Goal: Task Accomplishment & Management: Manage account settings

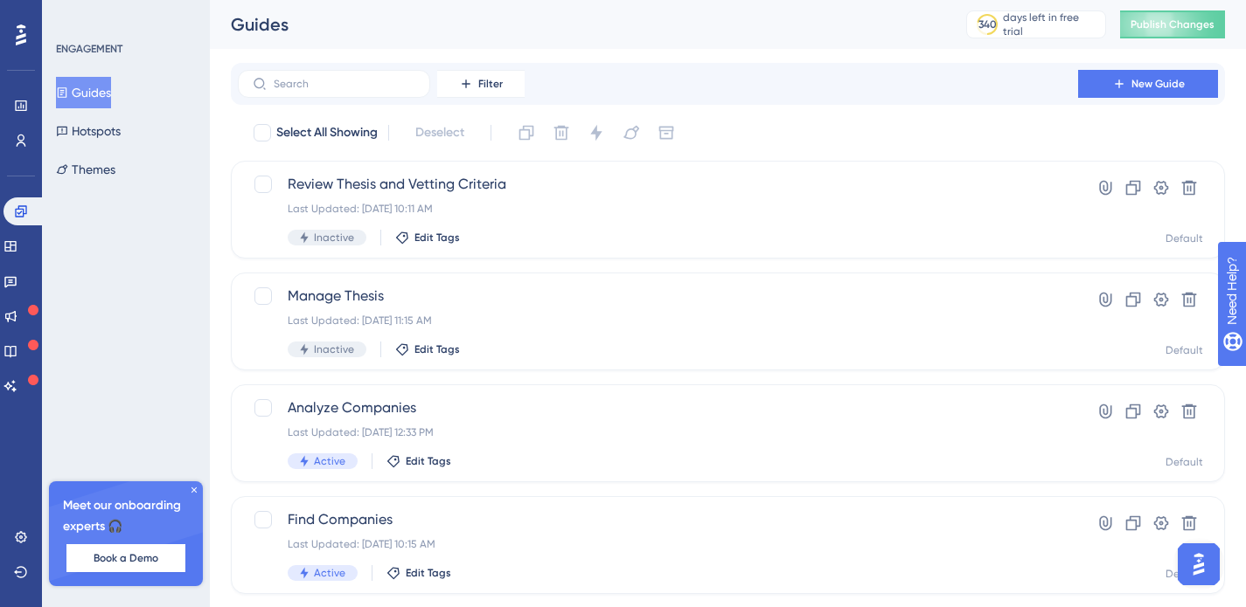
click at [1200, 569] on img "Open AI Assistant Launcher" at bounding box center [1198, 564] width 31 height 31
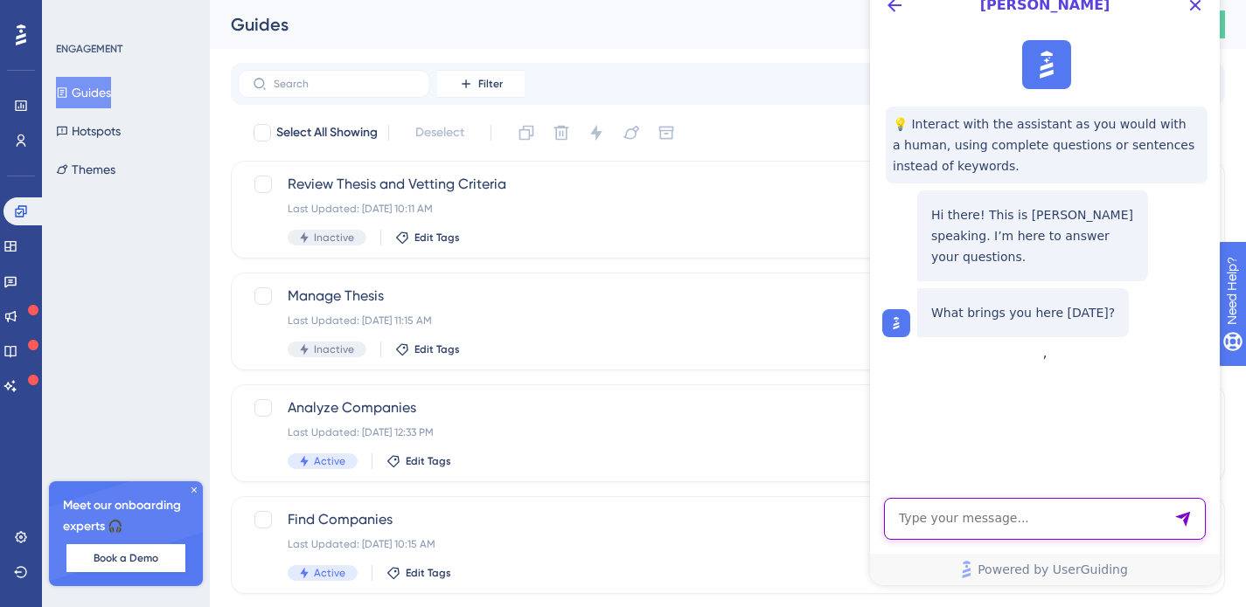
click at [992, 514] on textarea "AI Assistant Text Input" at bounding box center [1045, 519] width 322 height 42
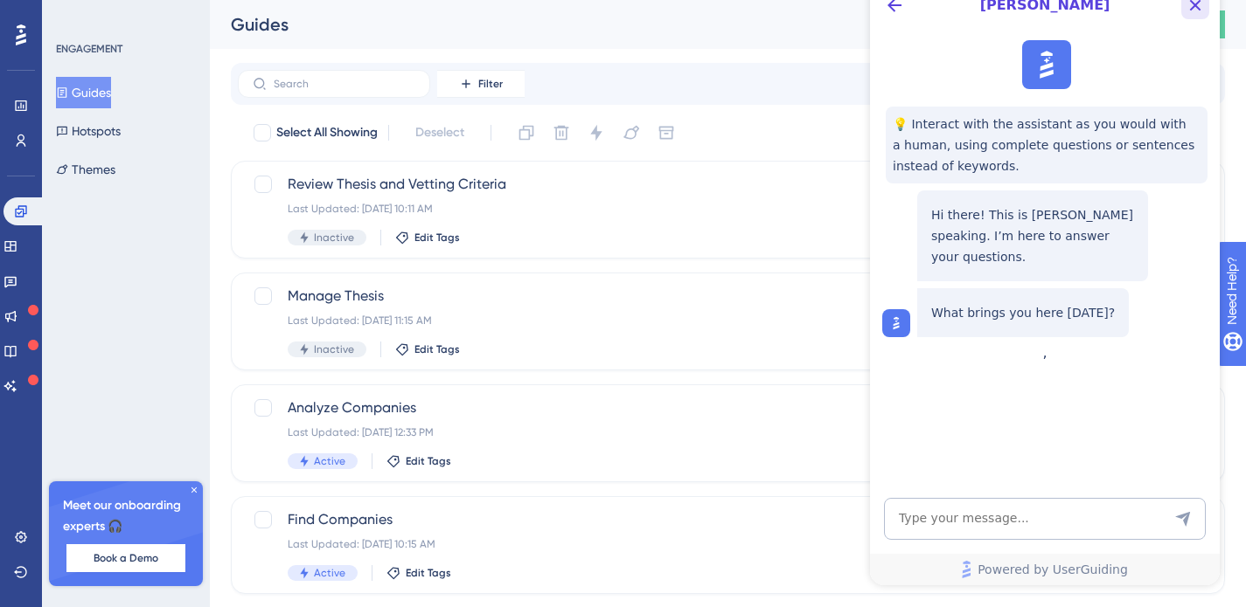
click at [1197, 13] on icon "Close Button" at bounding box center [1194, 5] width 21 height 21
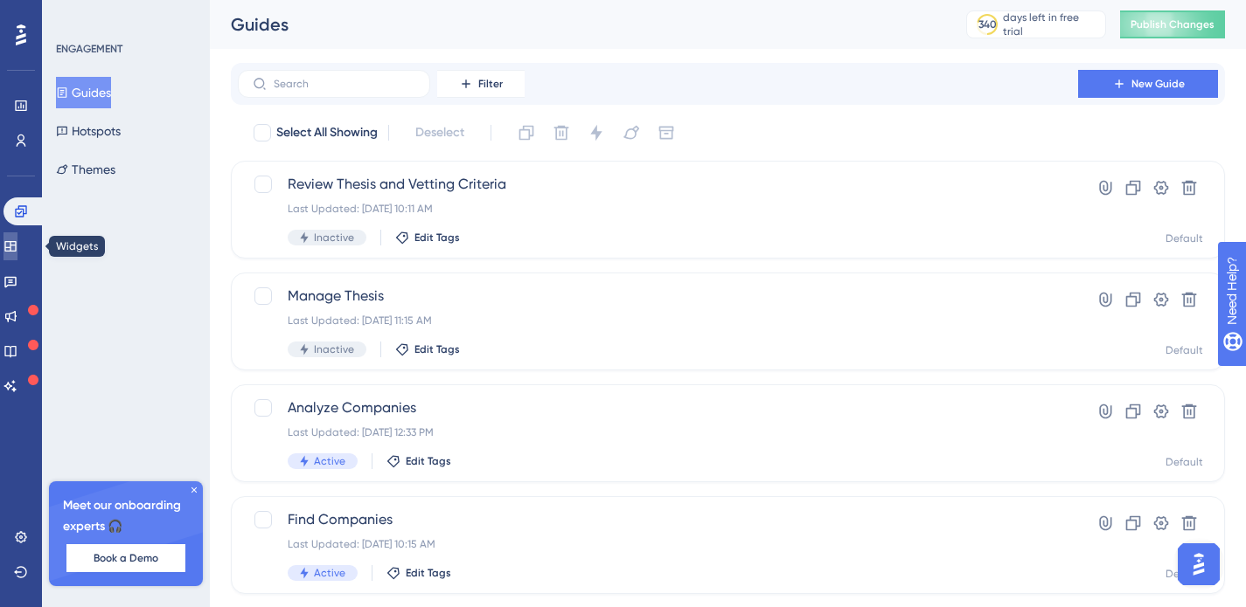
click at [17, 244] on link at bounding box center [10, 247] width 14 height 28
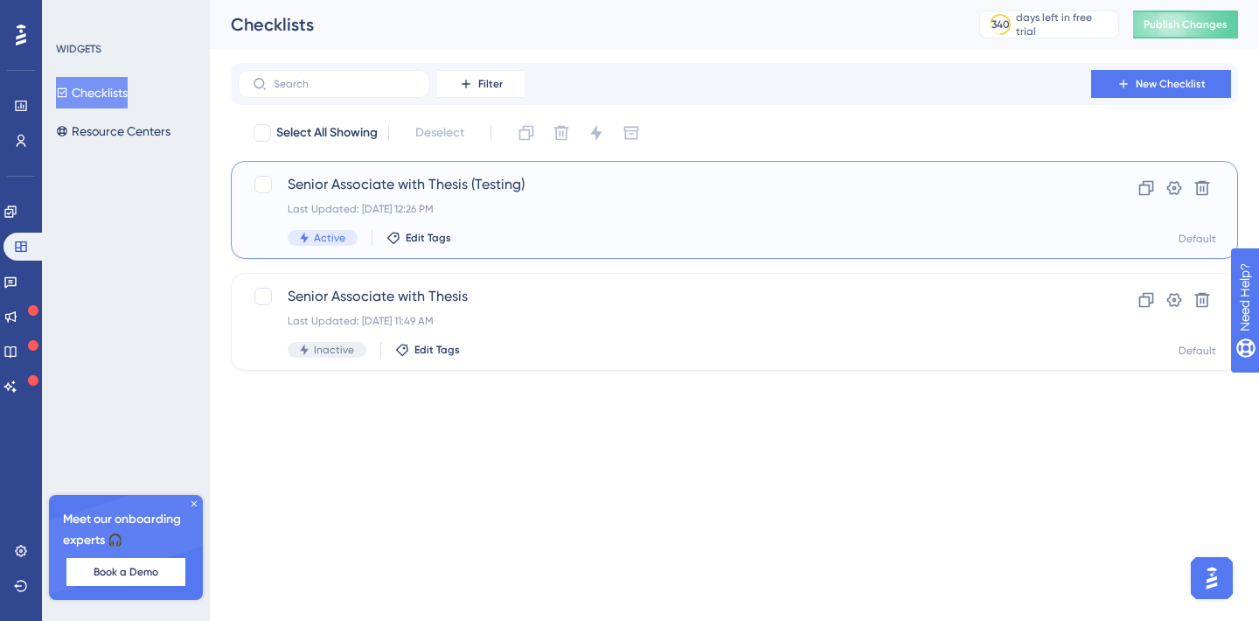
click at [571, 192] on span "Senior Associate with Thesis (Testing)" at bounding box center [664, 184] width 753 height 21
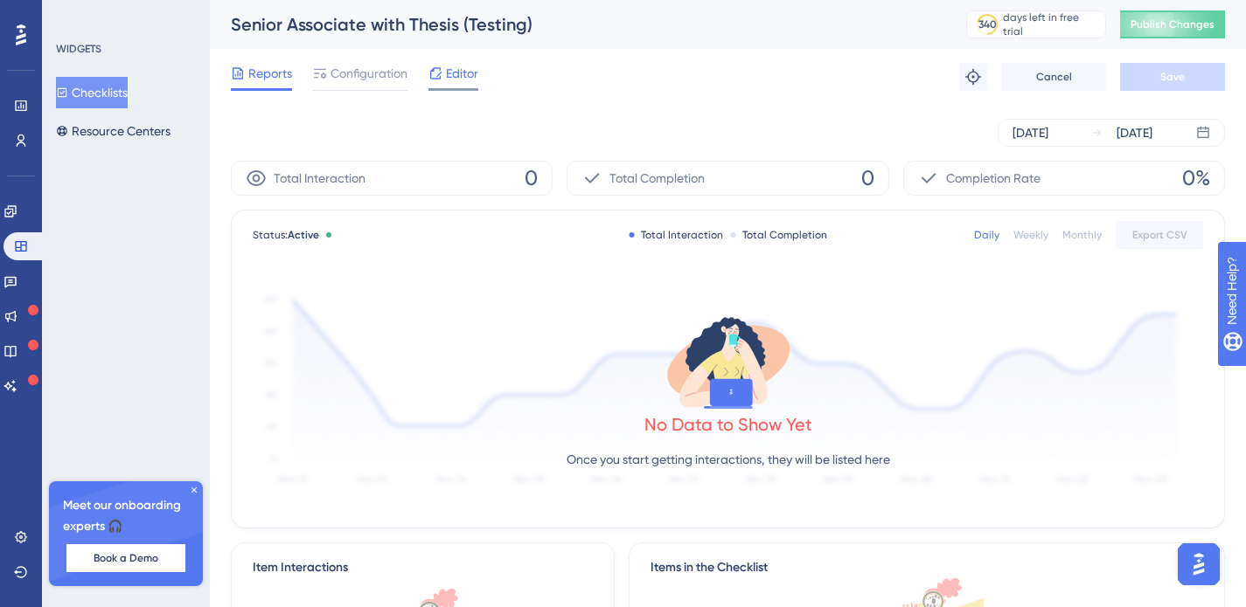
click at [451, 74] on span "Editor" at bounding box center [462, 73] width 32 height 21
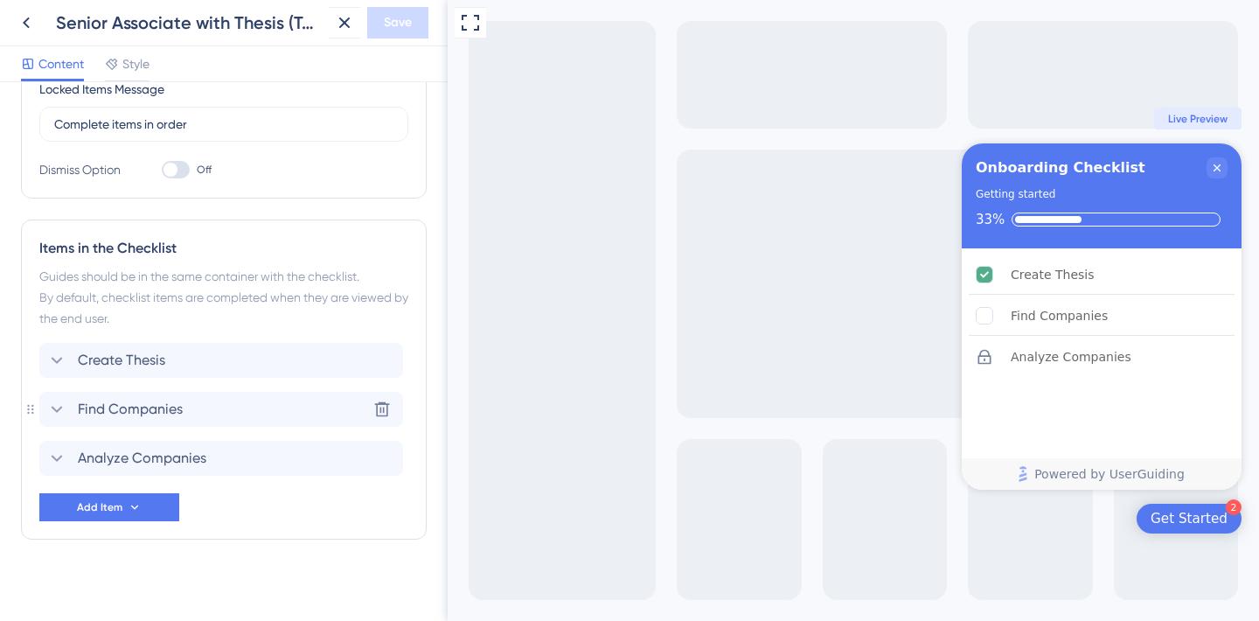
scroll to position [390, 0]
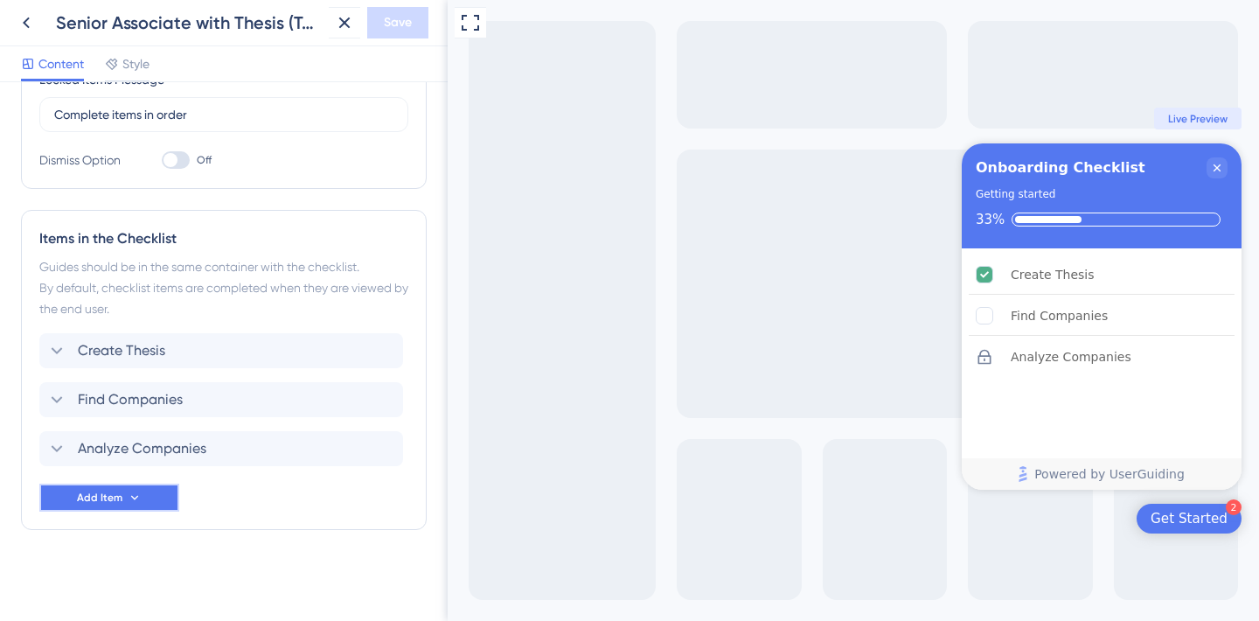
click at [131, 497] on icon at bounding box center [135, 497] width 14 height 14
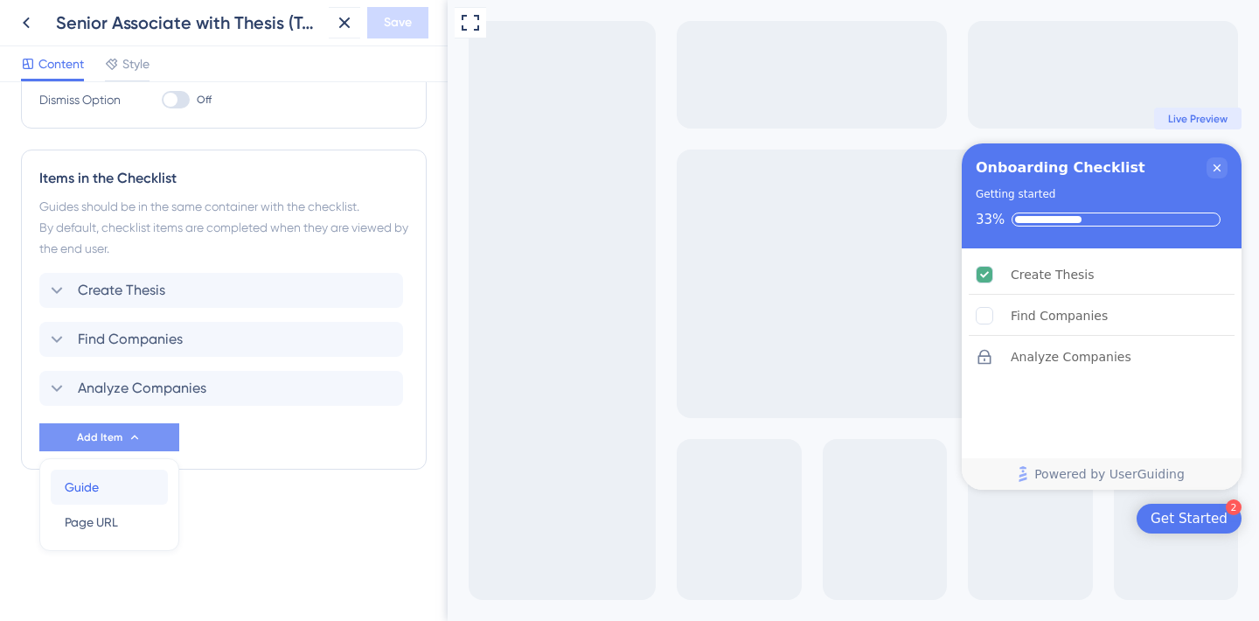
click at [103, 489] on div "Guide Guide" at bounding box center [109, 486] width 89 height 35
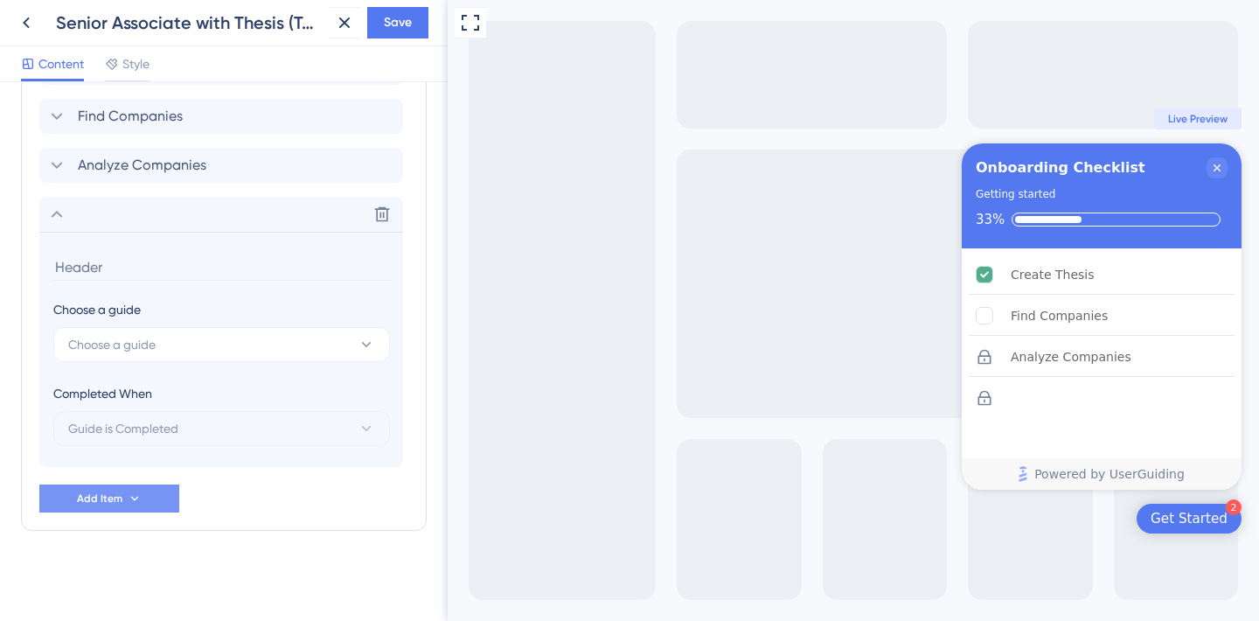
scroll to position [674, 0]
click at [123, 337] on span "Choose a guide" at bounding box center [111, 343] width 87 height 21
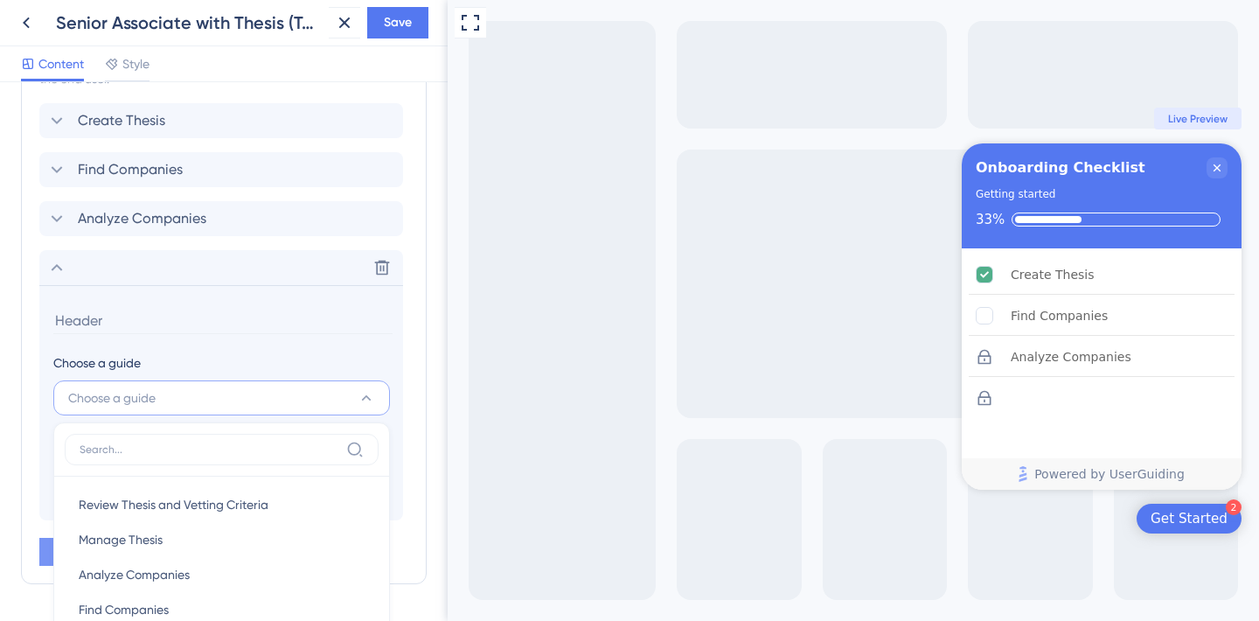
scroll to position [621, 0]
click at [156, 538] on span "Manage Thesis" at bounding box center [121, 538] width 84 height 21
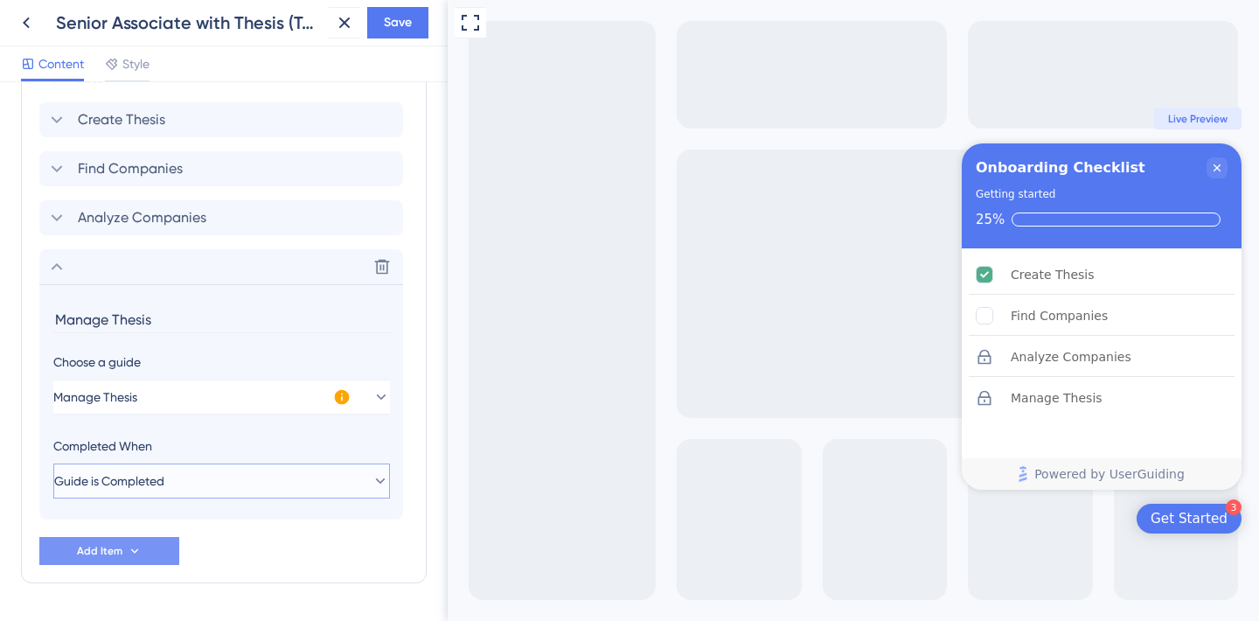
click at [147, 481] on span "Guide is Completed" at bounding box center [109, 480] width 110 height 21
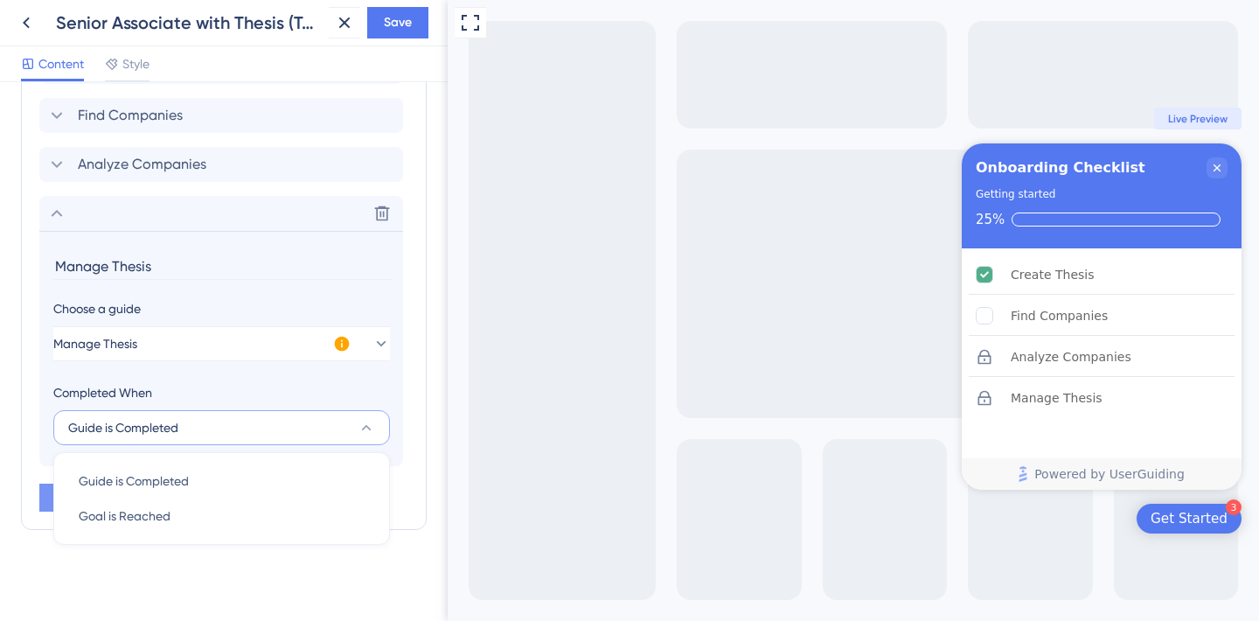
click at [369, 429] on icon at bounding box center [365, 427] width 17 height 17
click at [112, 498] on span "Add Item" at bounding box center [99, 497] width 45 height 14
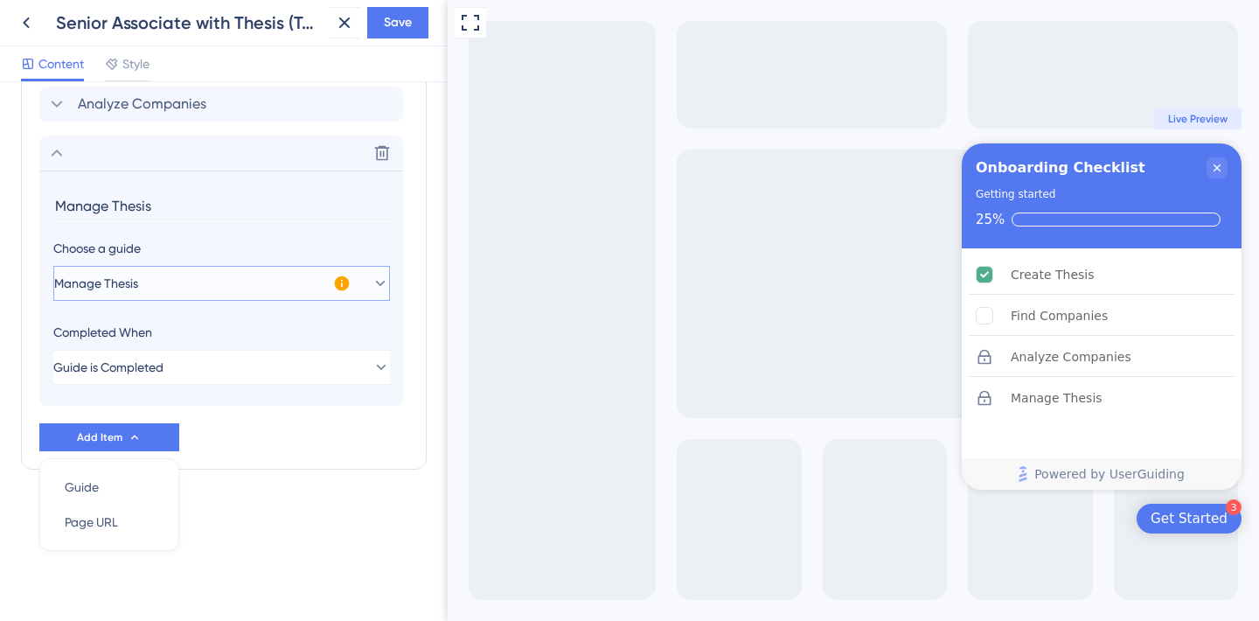
click at [182, 292] on button "Manage Thesis" at bounding box center [221, 283] width 337 height 35
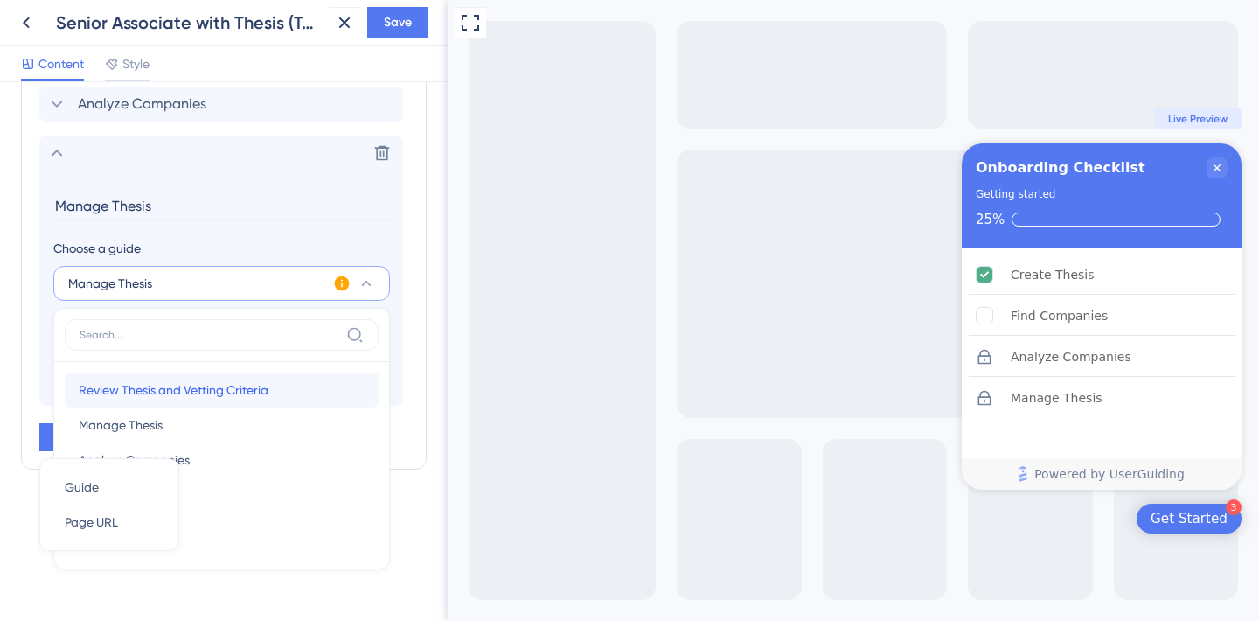
click at [180, 388] on span "Review Thesis and Vetting Criteria" at bounding box center [174, 389] width 190 height 21
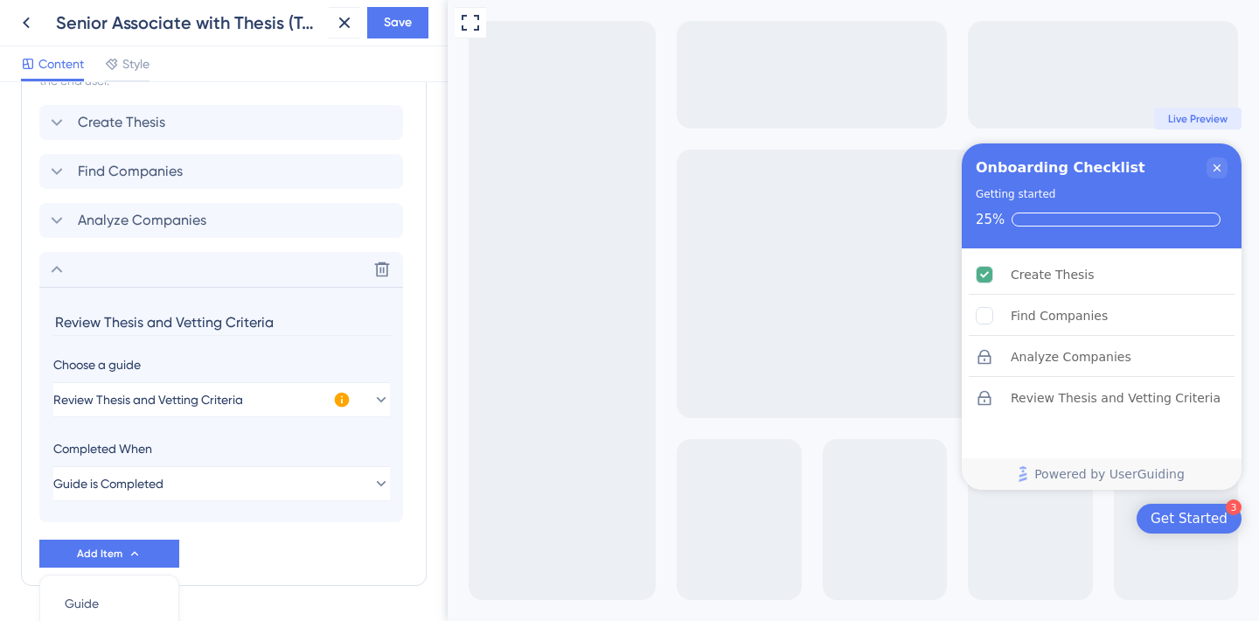
scroll to position [543, 0]
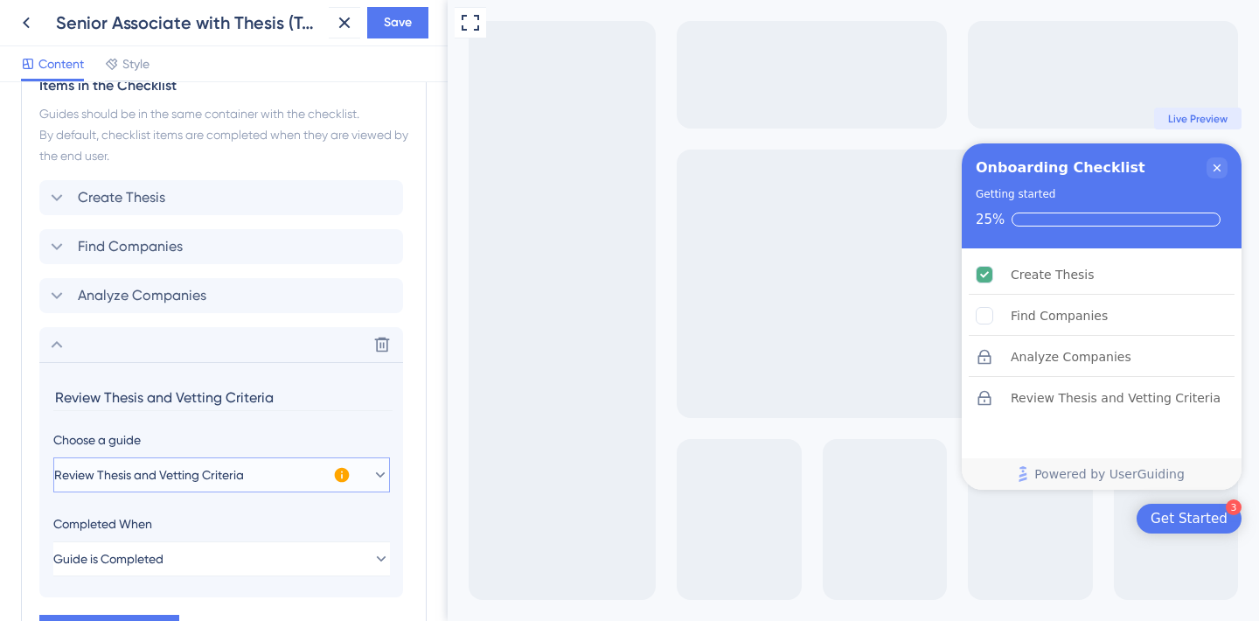
click at [124, 475] on span "Review Thesis and Vetting Criteria" at bounding box center [149, 474] width 190 height 21
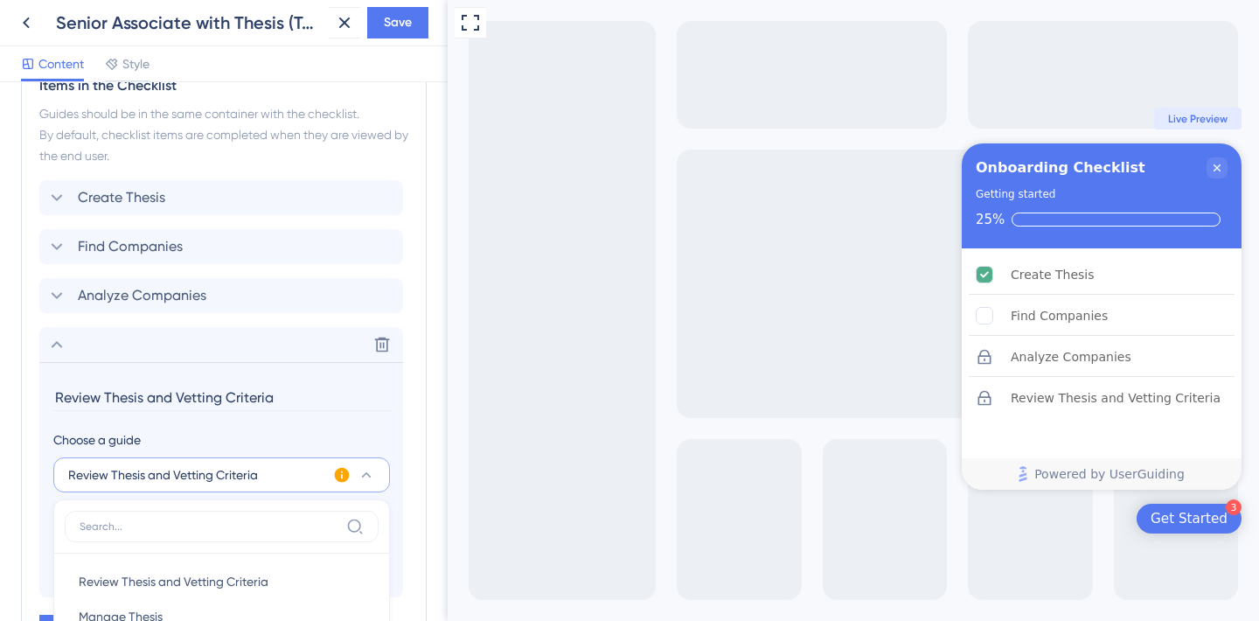
scroll to position [734, 0]
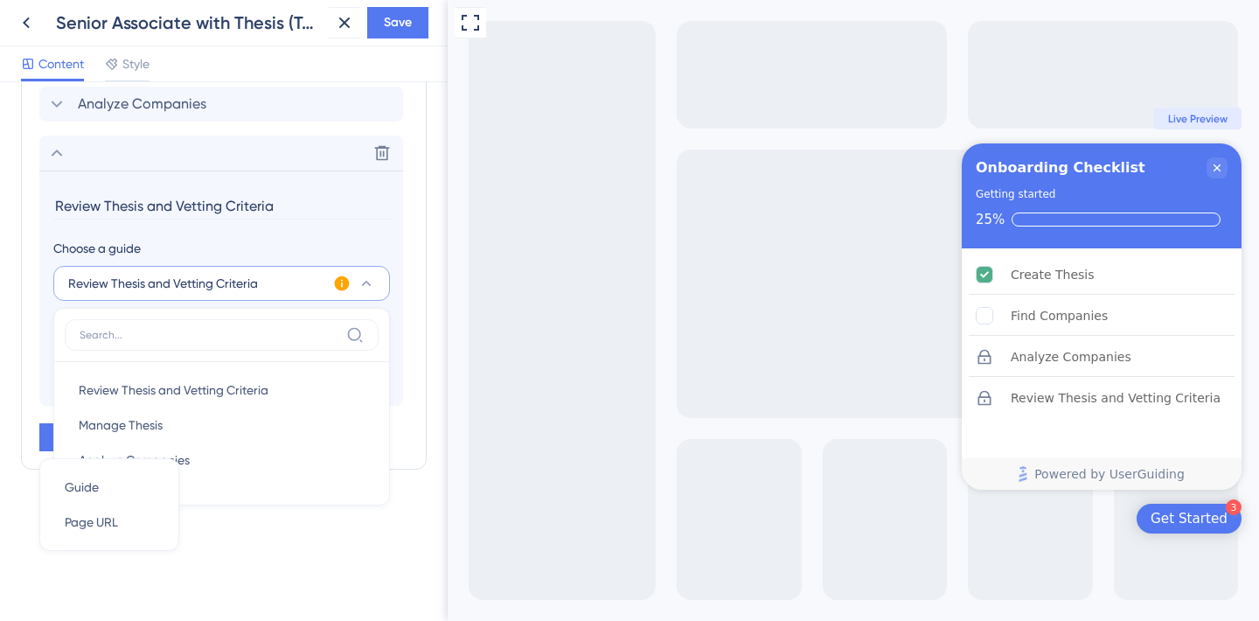
click at [209, 287] on span "Review Thesis and Vetting Criteria" at bounding box center [163, 283] width 190 height 21
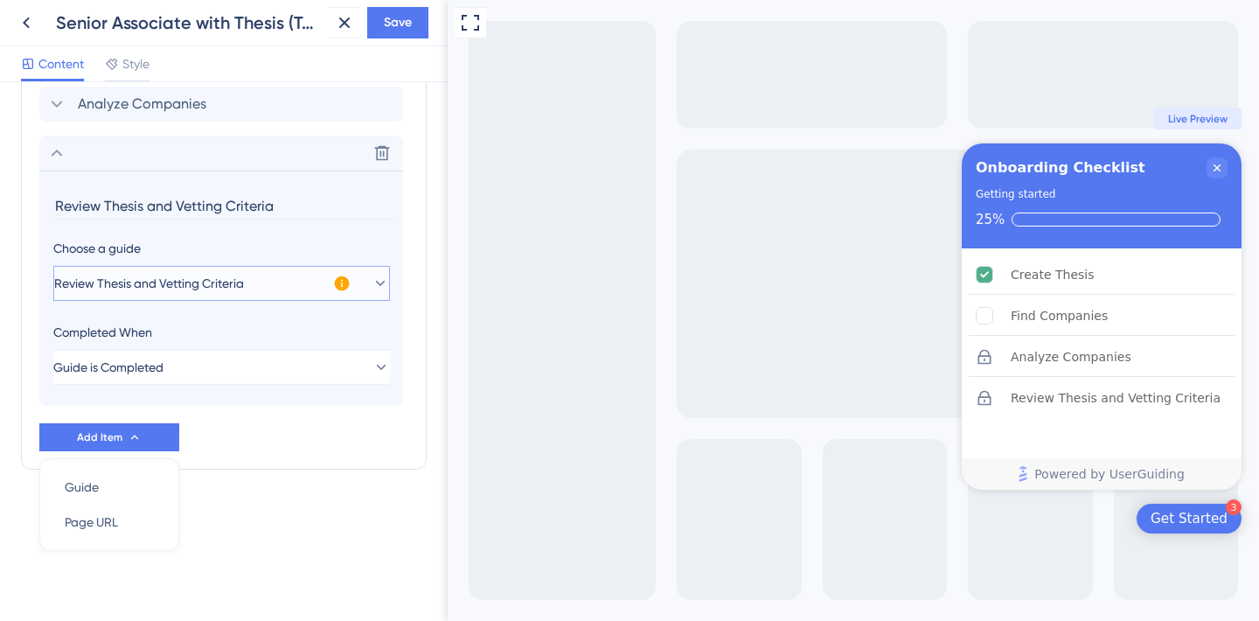
click at [213, 286] on span "Review Thesis and Vetting Criteria" at bounding box center [149, 283] width 190 height 21
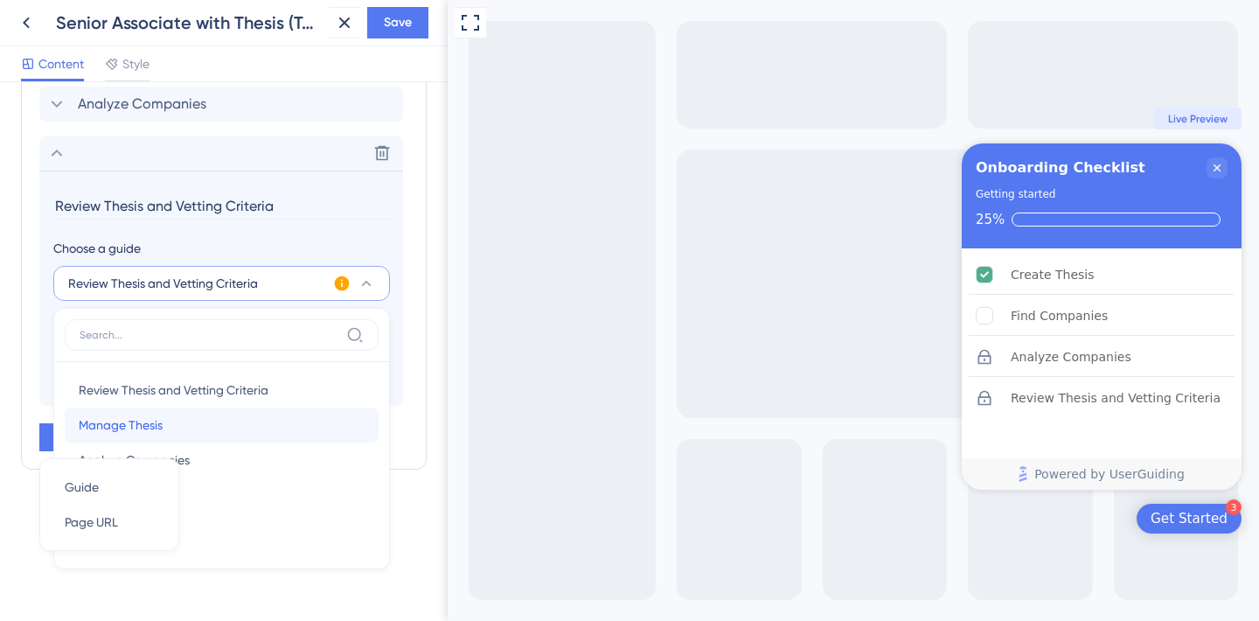
click at [169, 420] on div "Manage Thesis Manage Thesis" at bounding box center [222, 424] width 286 height 35
type input "Manage Thesis"
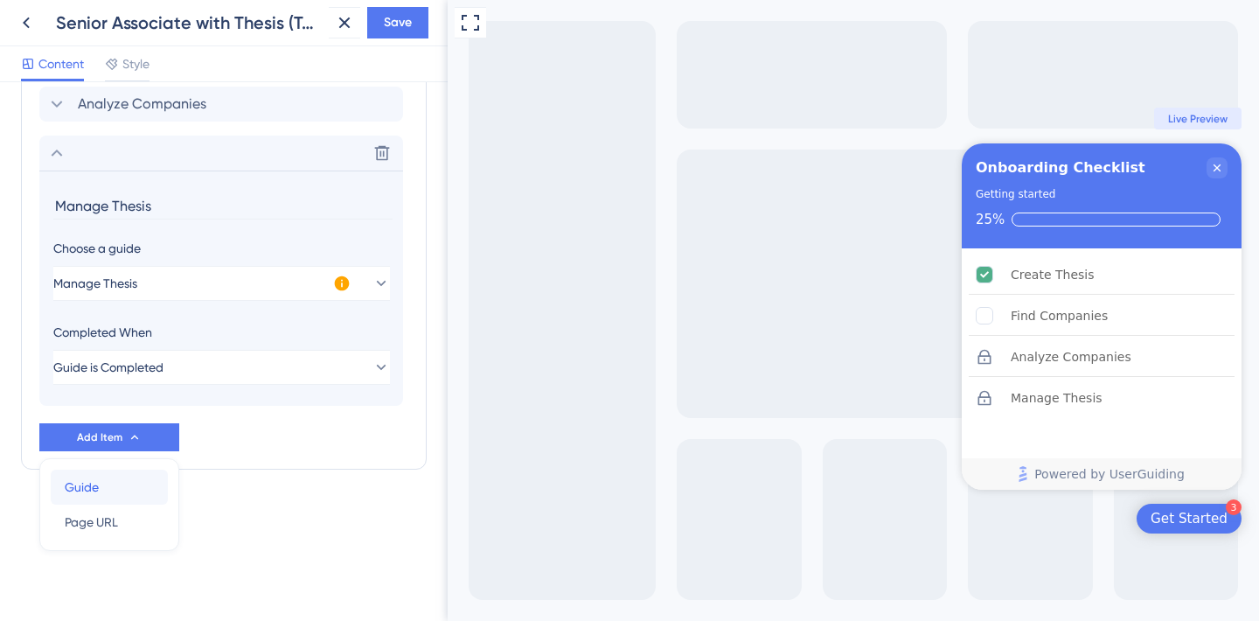
click at [115, 484] on div "Guide Guide" at bounding box center [109, 486] width 89 height 35
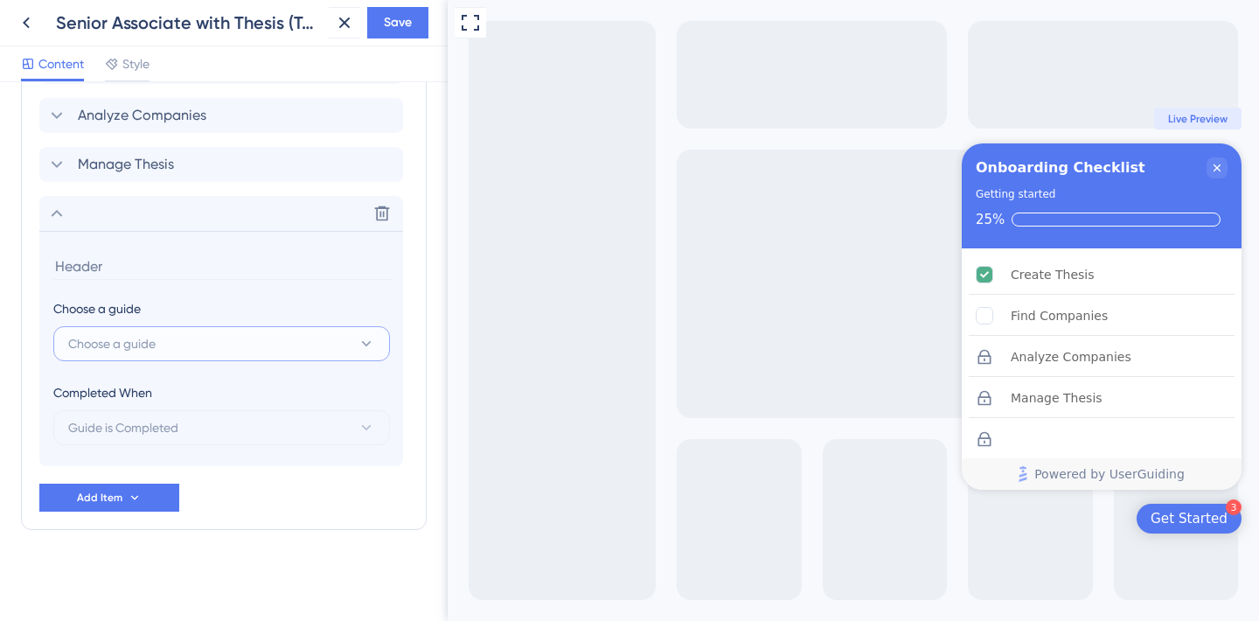
click at [166, 335] on button "Choose a guide" at bounding box center [221, 343] width 337 height 35
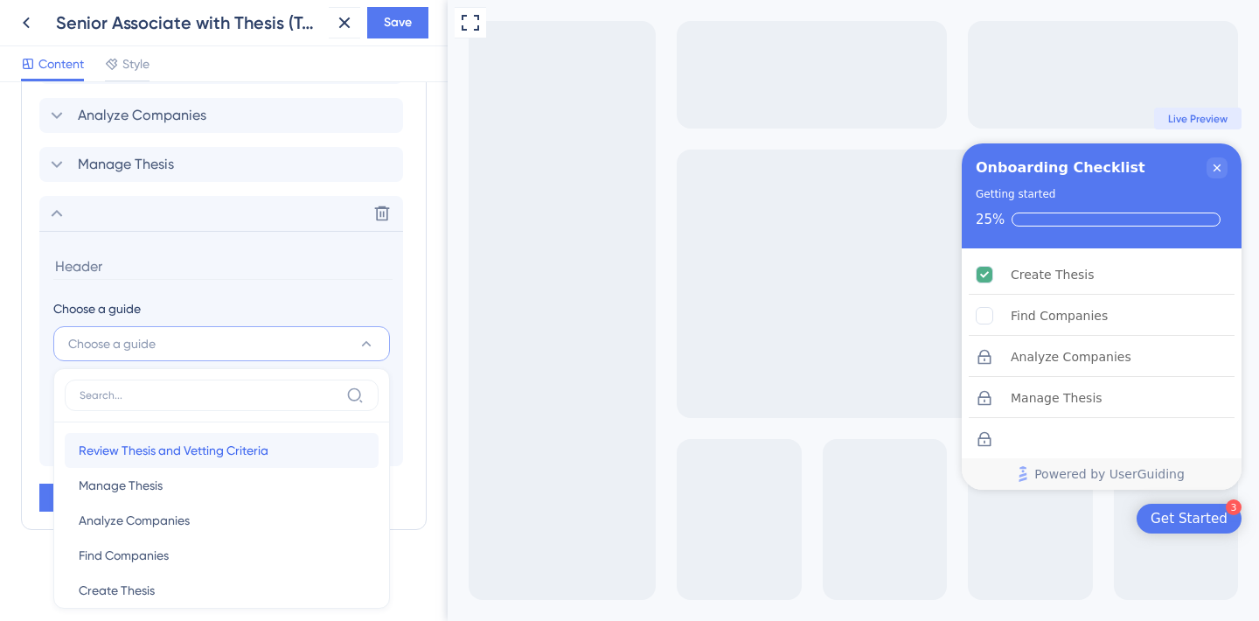
click at [164, 455] on span "Review Thesis and Vetting Criteria" at bounding box center [174, 450] width 190 height 21
type input "Review Thesis and Vetting Criteria"
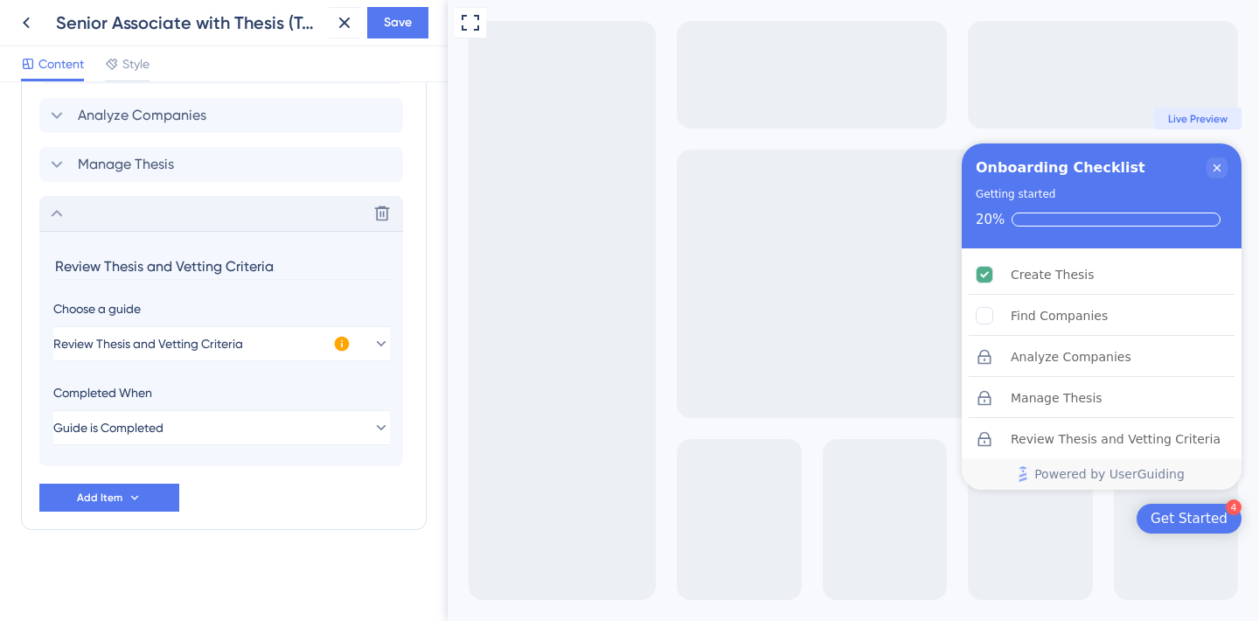
click at [61, 213] on icon at bounding box center [56, 213] width 21 height 21
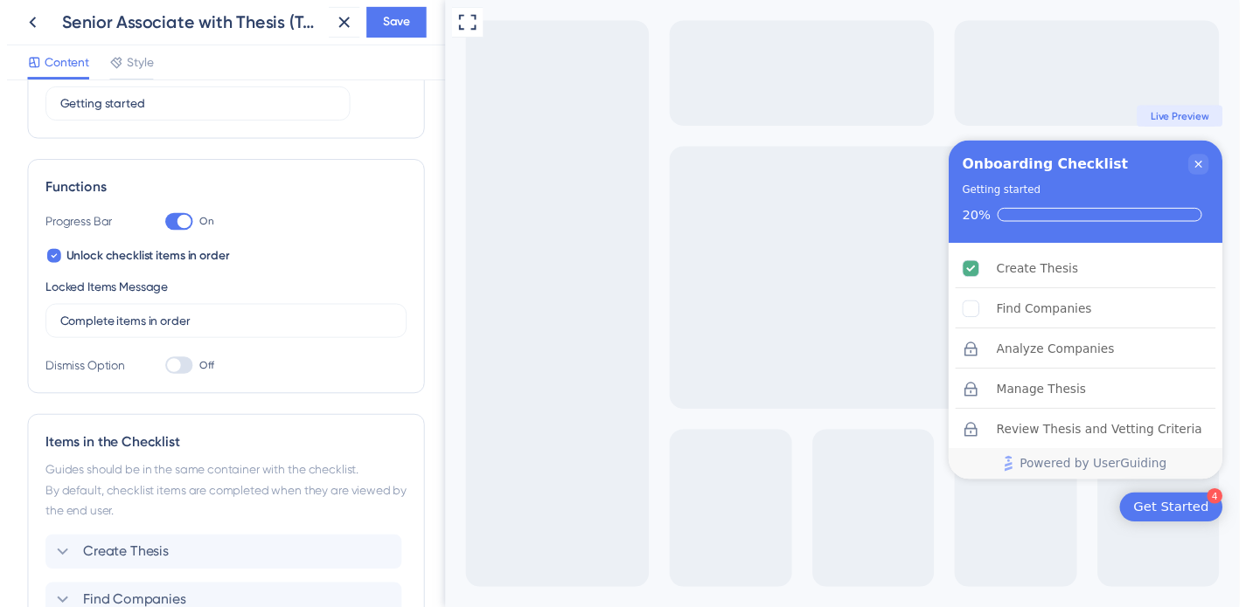
scroll to position [0, 0]
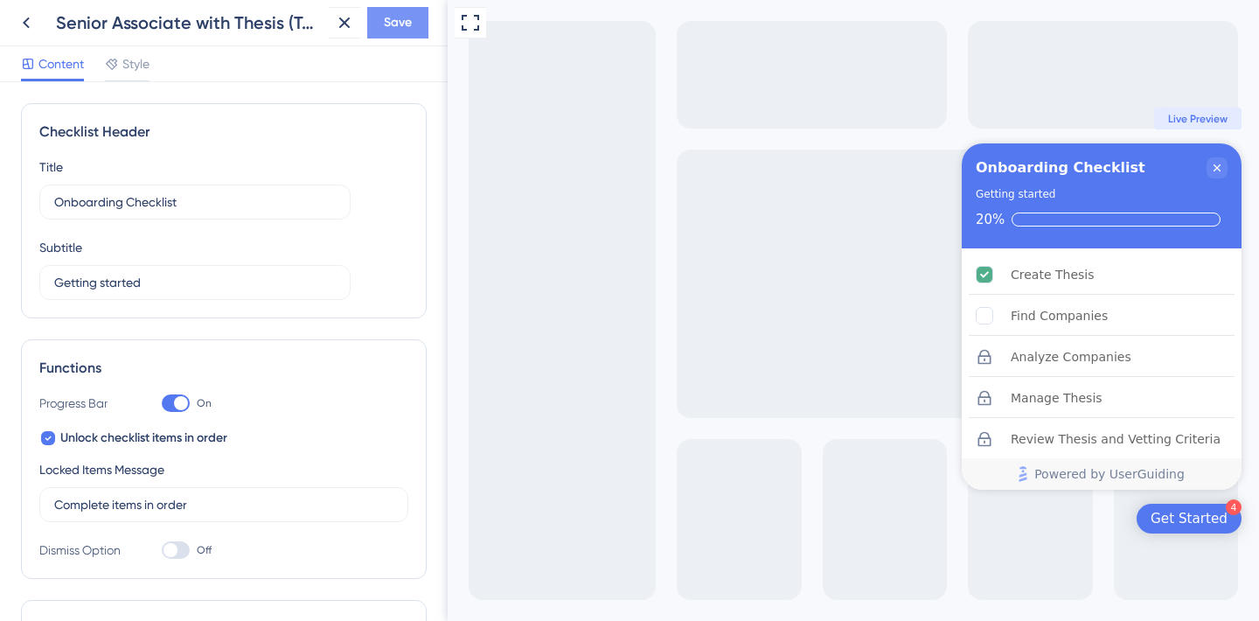
click at [393, 25] on span "Save" at bounding box center [398, 22] width 28 height 21
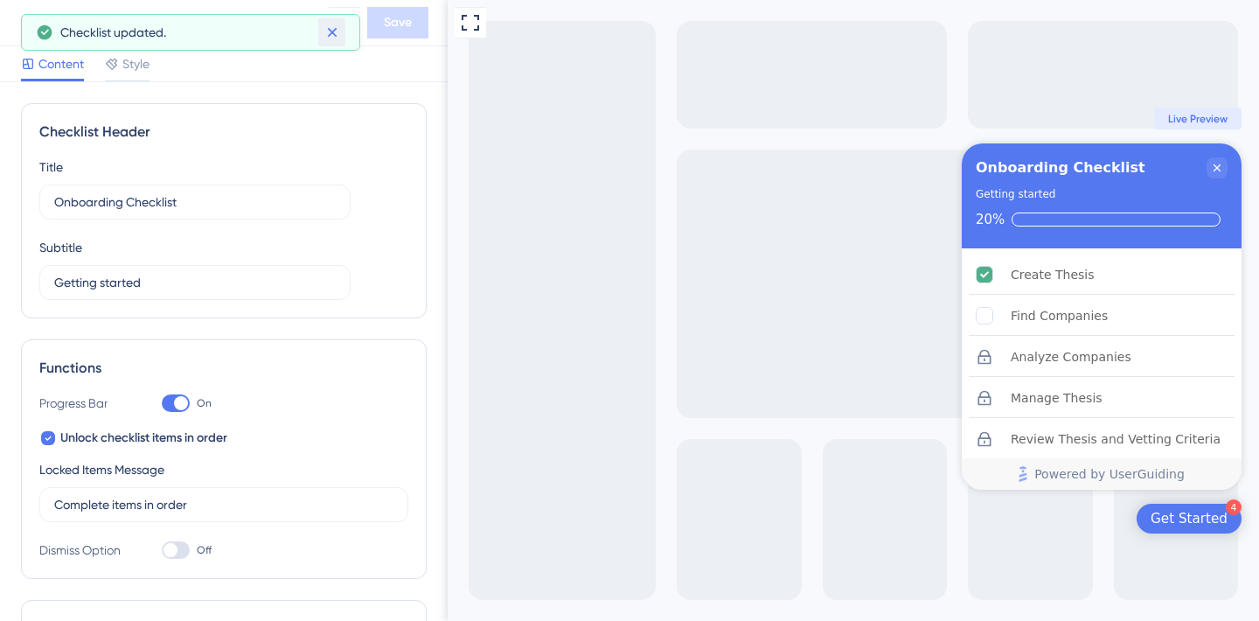
click at [335, 37] on icon at bounding box center [331, 32] width 17 height 17
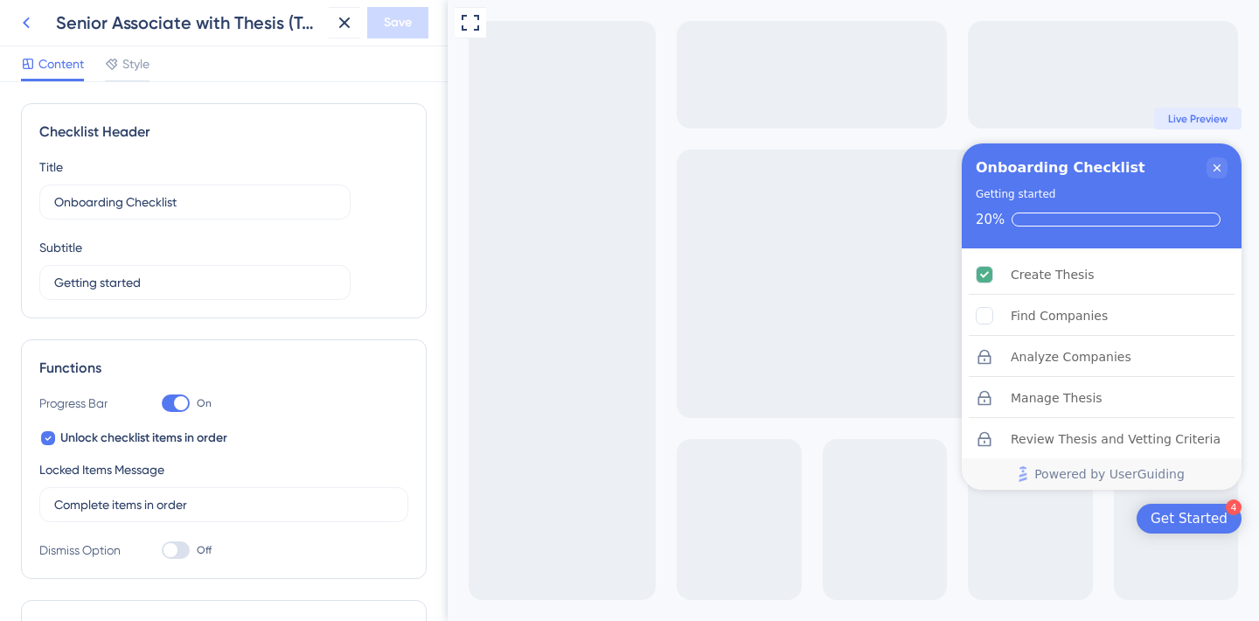
click at [22, 24] on icon at bounding box center [26, 22] width 21 height 21
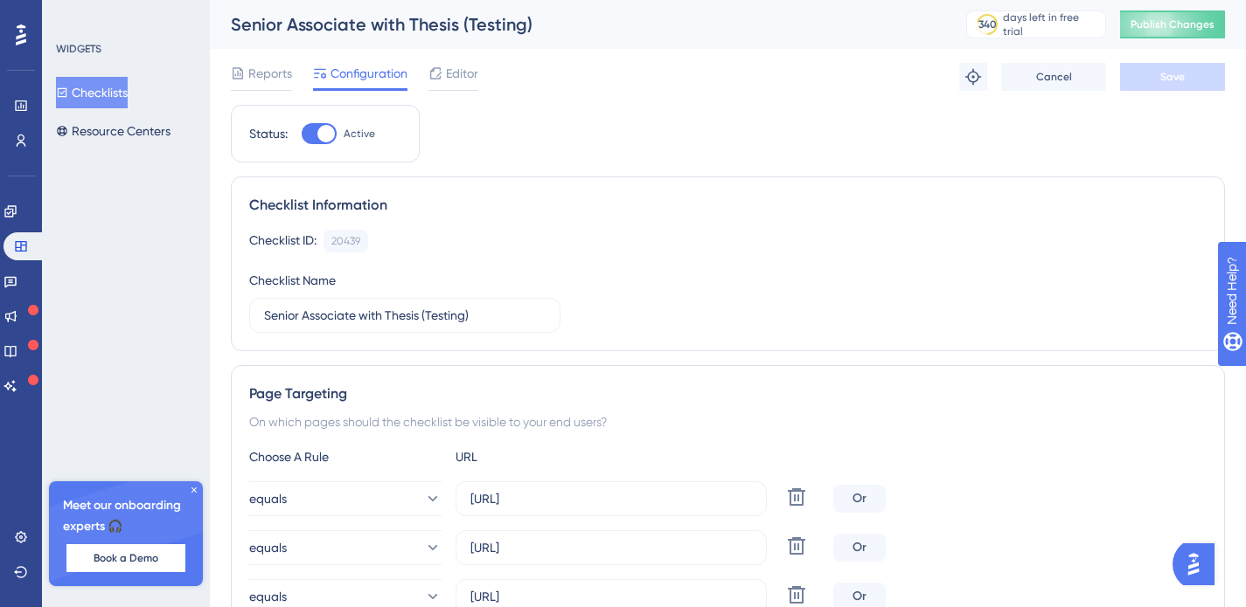
click at [319, 131] on div at bounding box center [325, 133] width 17 height 17
click at [302, 134] on input "Active" at bounding box center [301, 134] width 1 height 1
checkbox input "false"
click at [1182, 71] on span "Save" at bounding box center [1172, 77] width 24 height 14
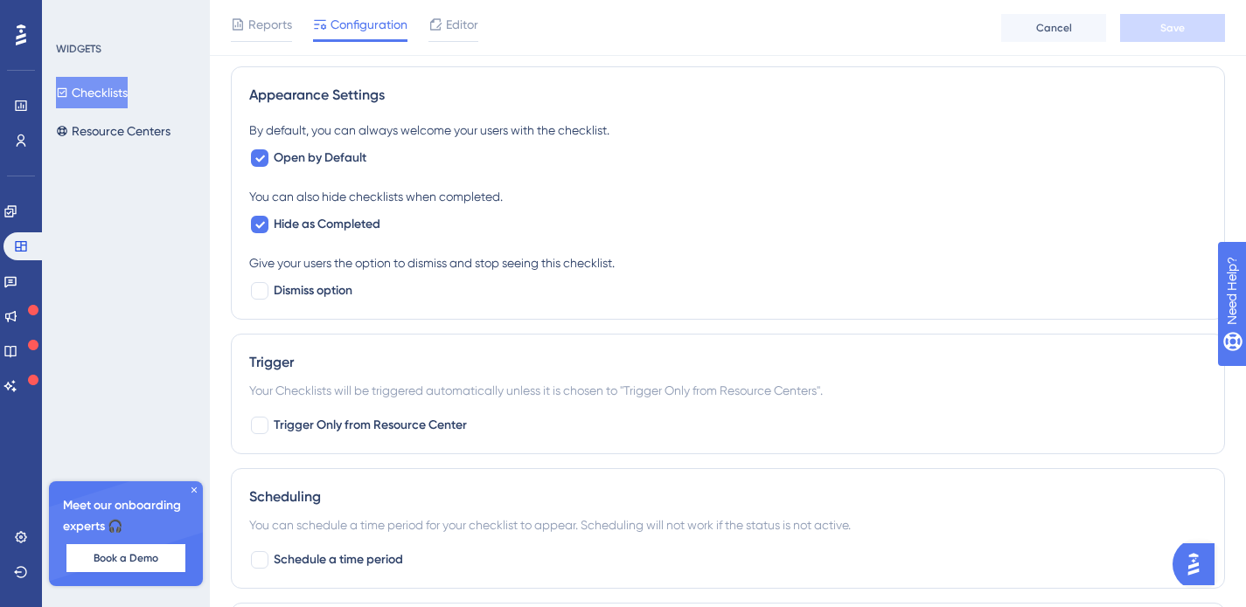
scroll to position [947, 0]
click at [259, 228] on icon at bounding box center [259, 224] width 10 height 14
checkbox input "false"
click at [1170, 31] on span "Save" at bounding box center [1172, 28] width 24 height 14
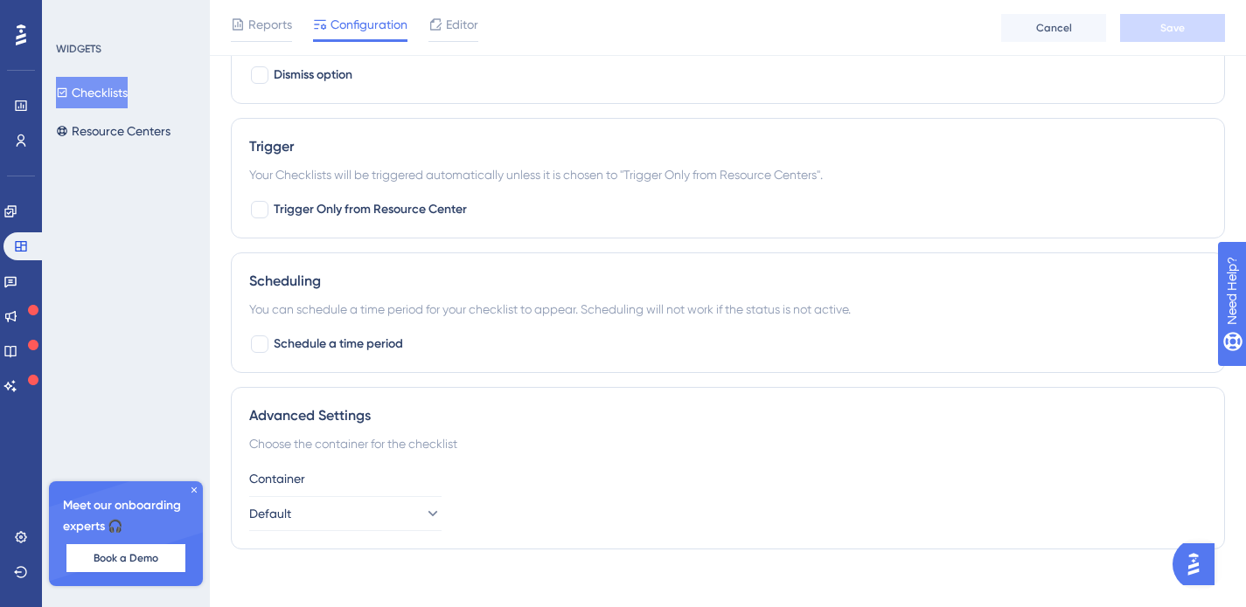
scroll to position [1174, 0]
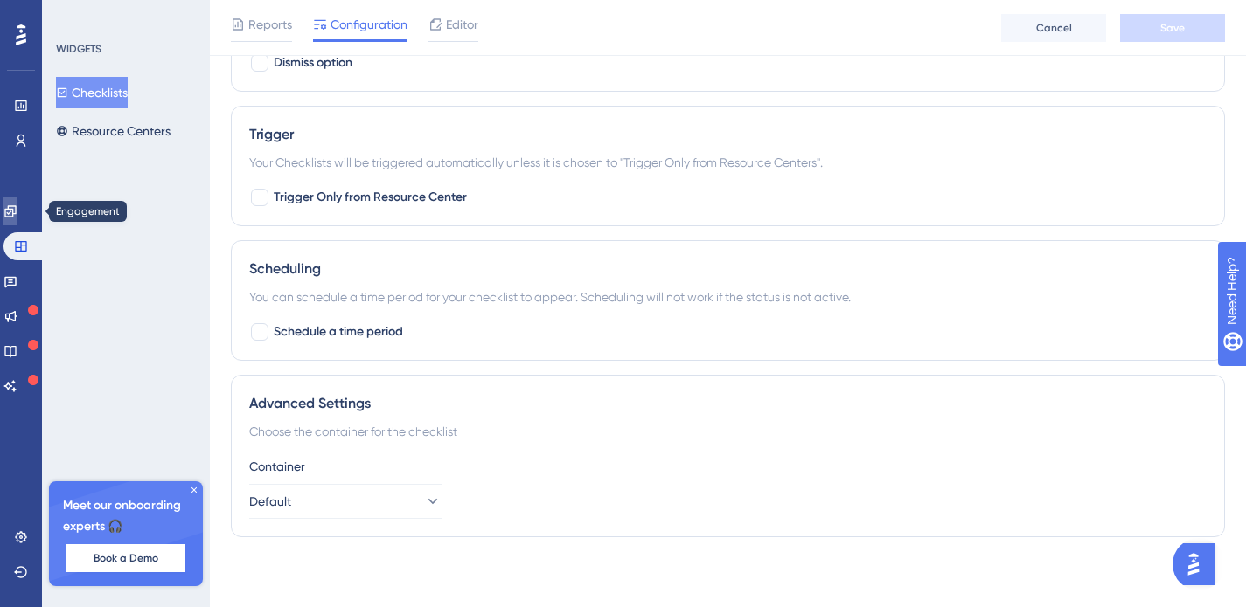
click at [17, 215] on link at bounding box center [10, 212] width 14 height 28
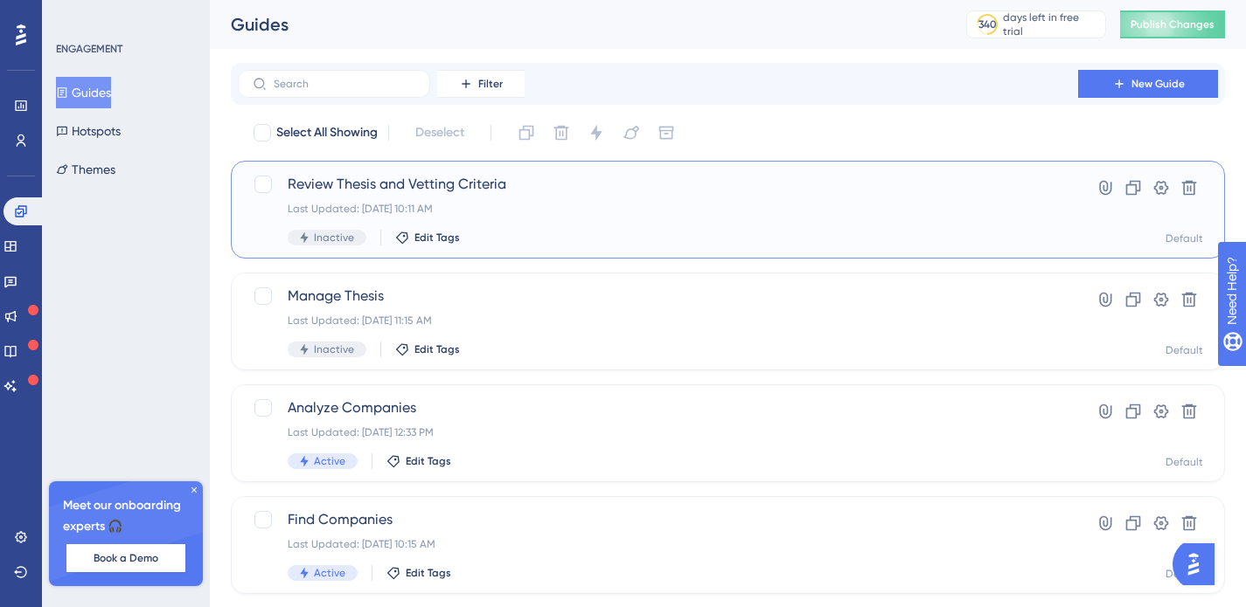
click at [318, 240] on span "Inactive" at bounding box center [334, 238] width 40 height 14
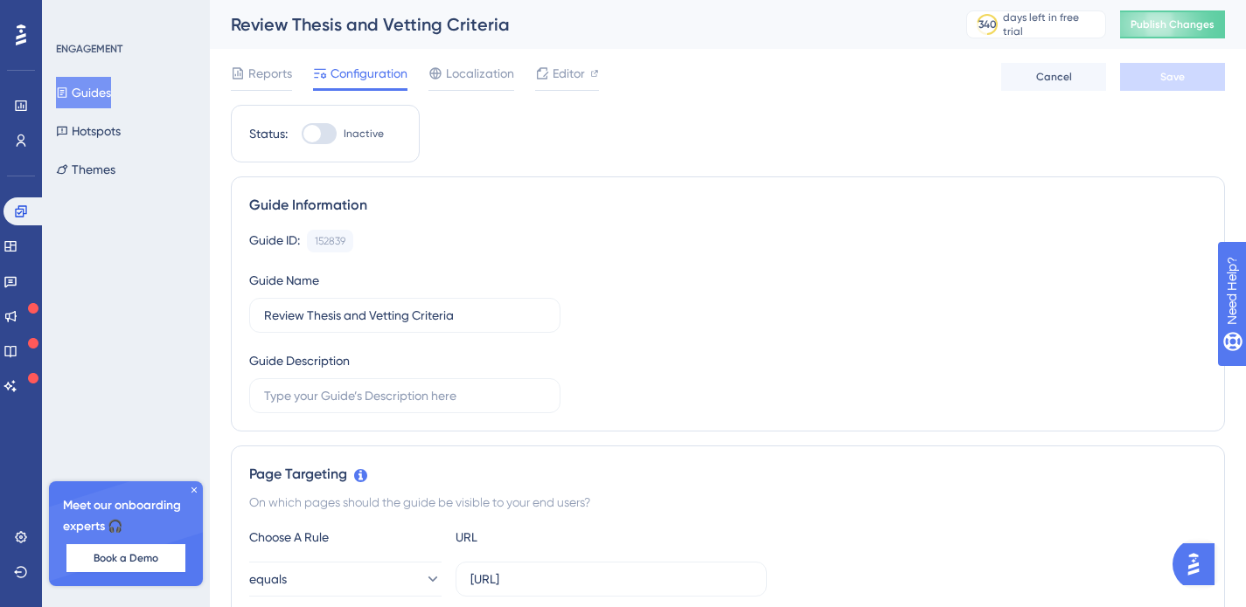
click at [312, 135] on div at bounding box center [311, 133] width 17 height 17
click at [302, 135] on input "Inactive" at bounding box center [301, 134] width 1 height 1
checkbox input "false"
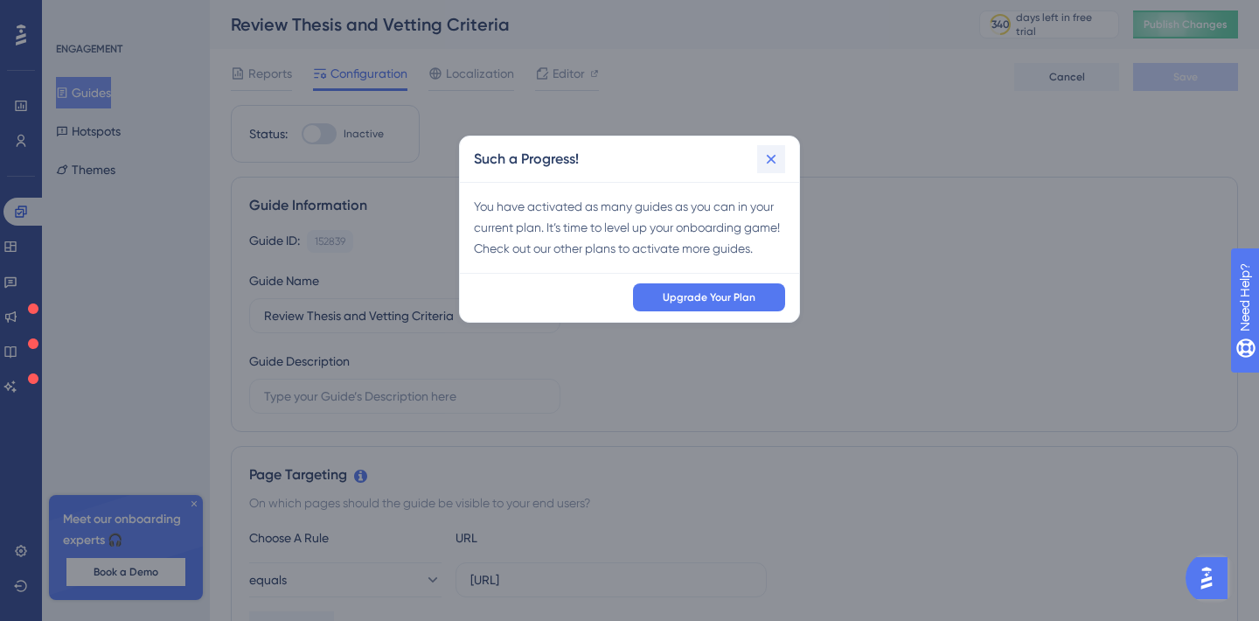
click at [773, 165] on icon at bounding box center [770, 158] width 17 height 17
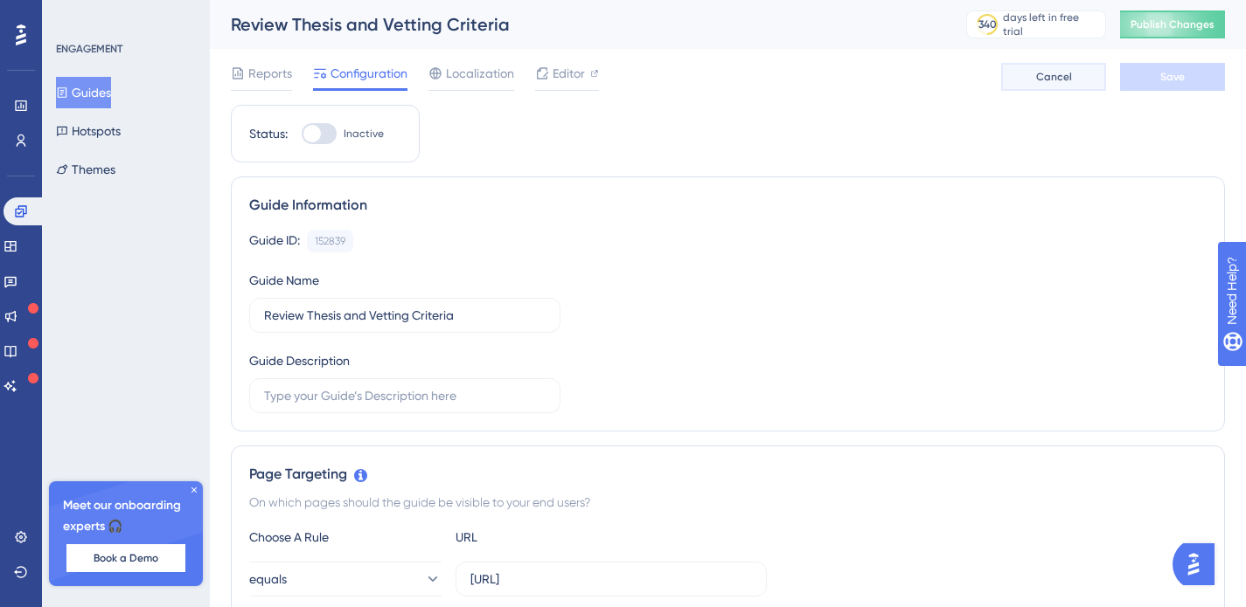
click at [1049, 76] on span "Cancel" at bounding box center [1054, 77] width 36 height 14
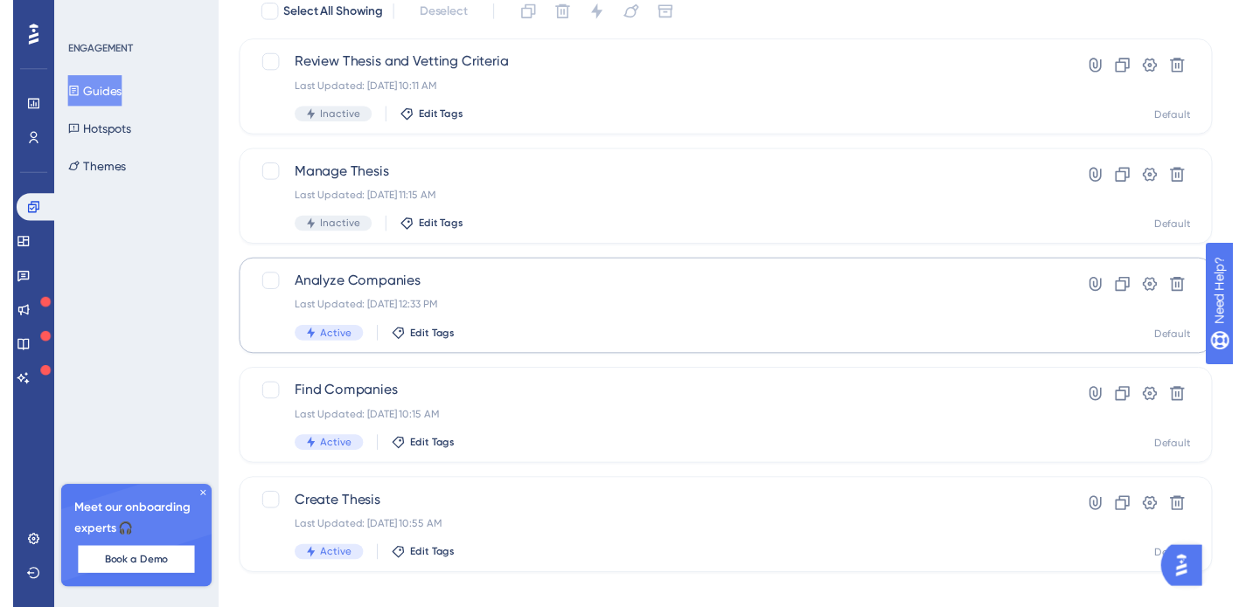
scroll to position [40, 0]
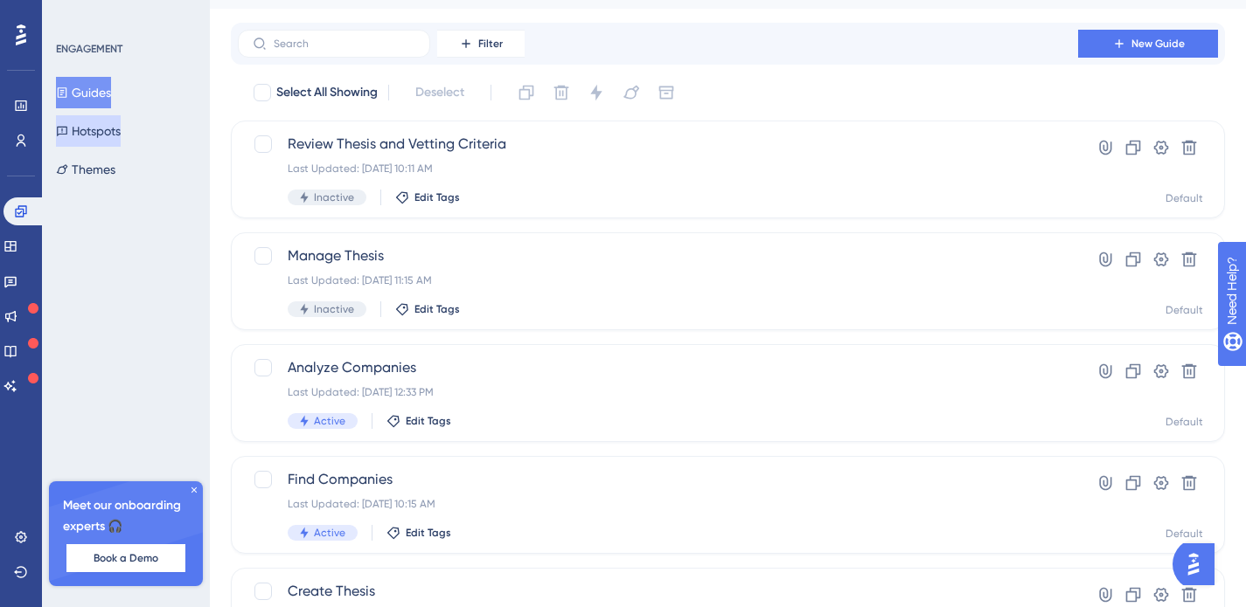
click at [116, 134] on button "Hotspots" at bounding box center [88, 130] width 65 height 31
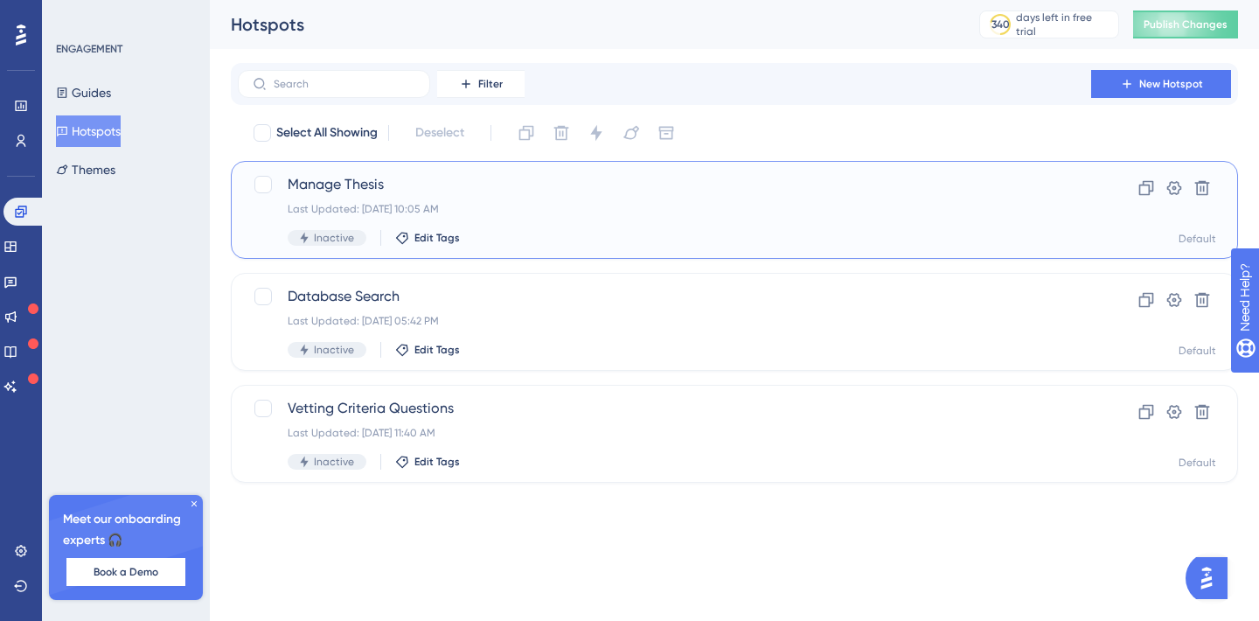
click at [541, 218] on div "Manage Thesis Last Updated: [DATE] 10:05 AM Inactive Edit Tags" at bounding box center [664, 210] width 753 height 72
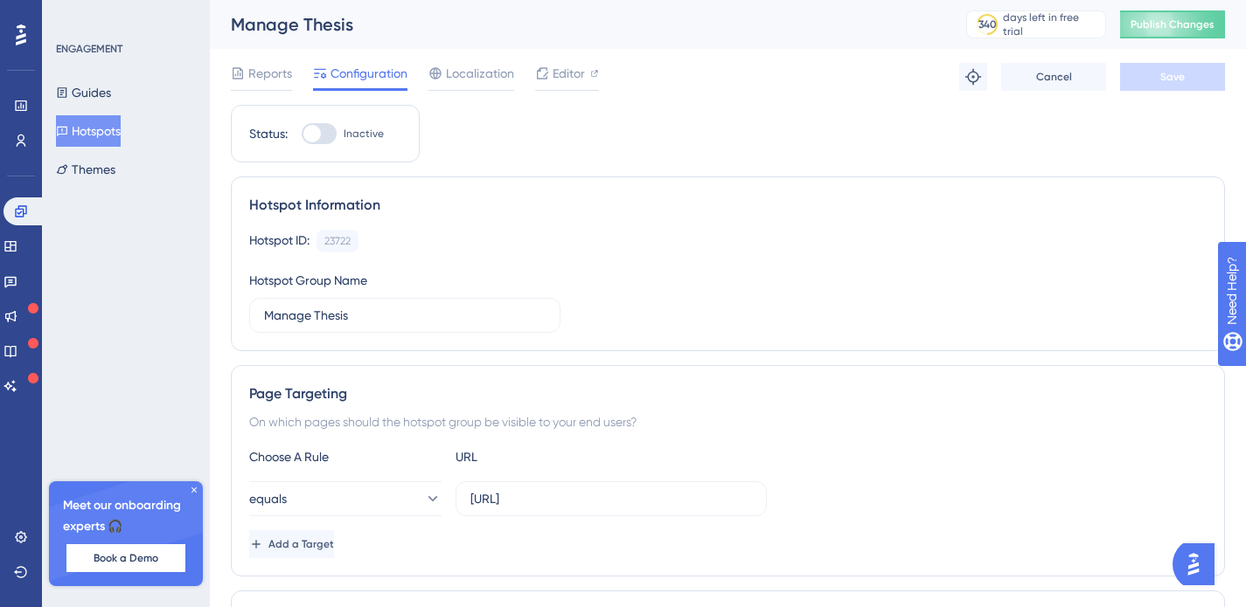
click at [317, 140] on div at bounding box center [311, 133] width 17 height 17
click at [302, 135] on input "Inactive" at bounding box center [301, 134] width 1 height 1
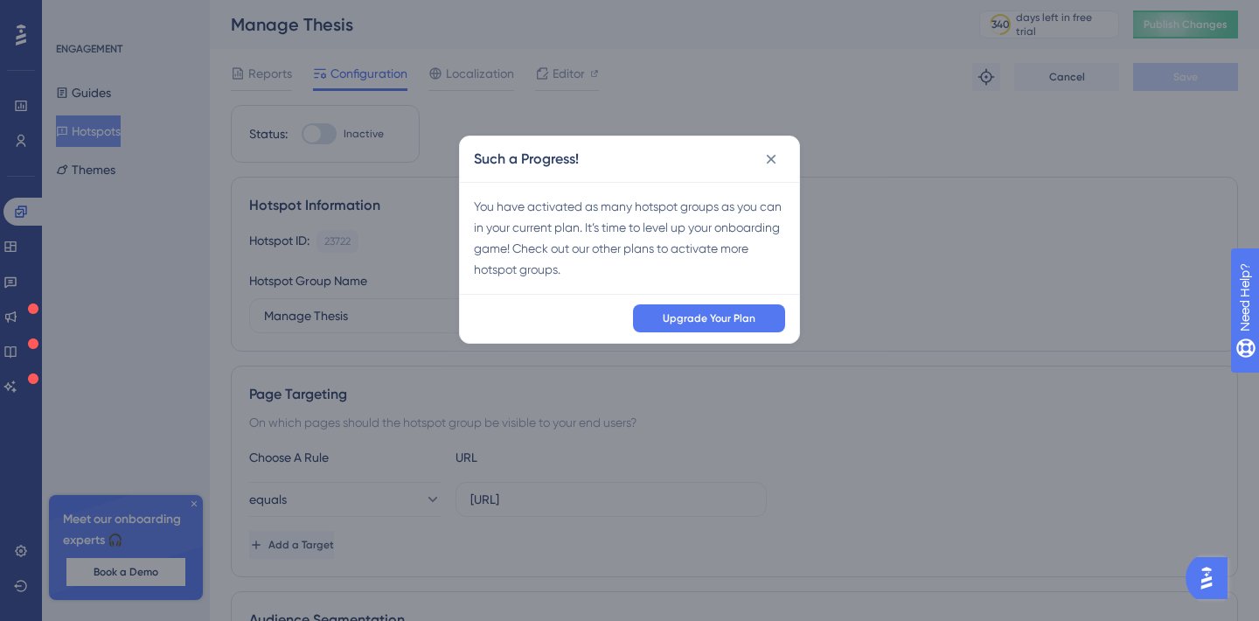
click at [800, 142] on div "Such a Progress! You have activated as many hotspot groups as you can in your c…" at bounding box center [629, 310] width 1259 height 621
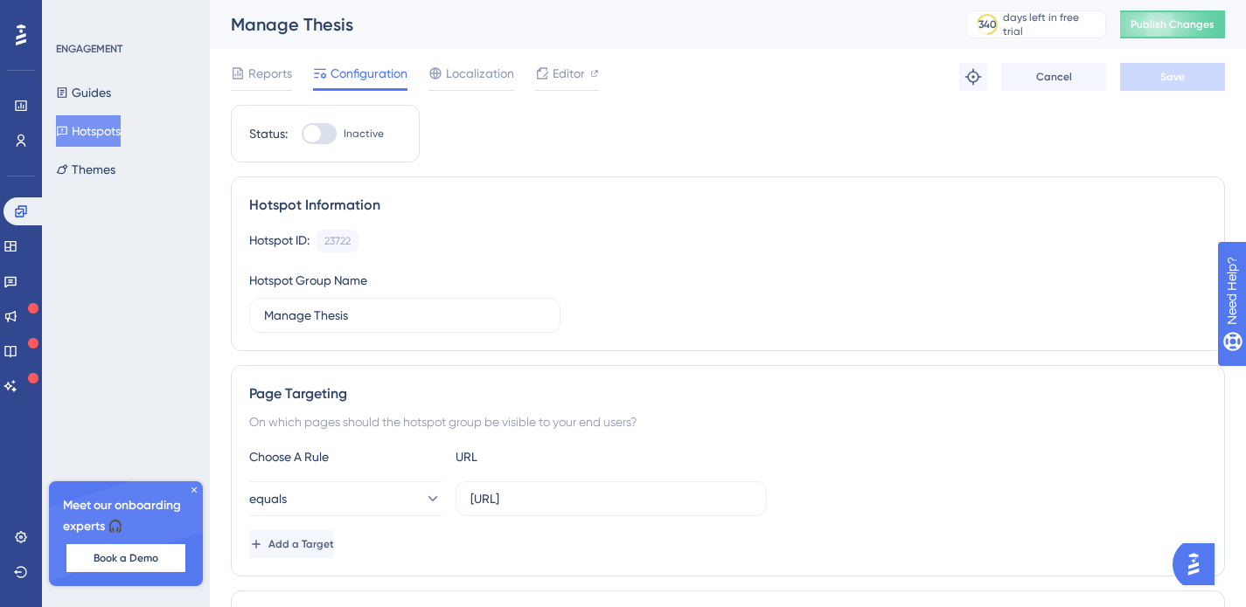
click at [327, 125] on div at bounding box center [319, 133] width 35 height 21
click at [302, 134] on input "Inactive" at bounding box center [301, 134] width 1 height 1
checkbox input "false"
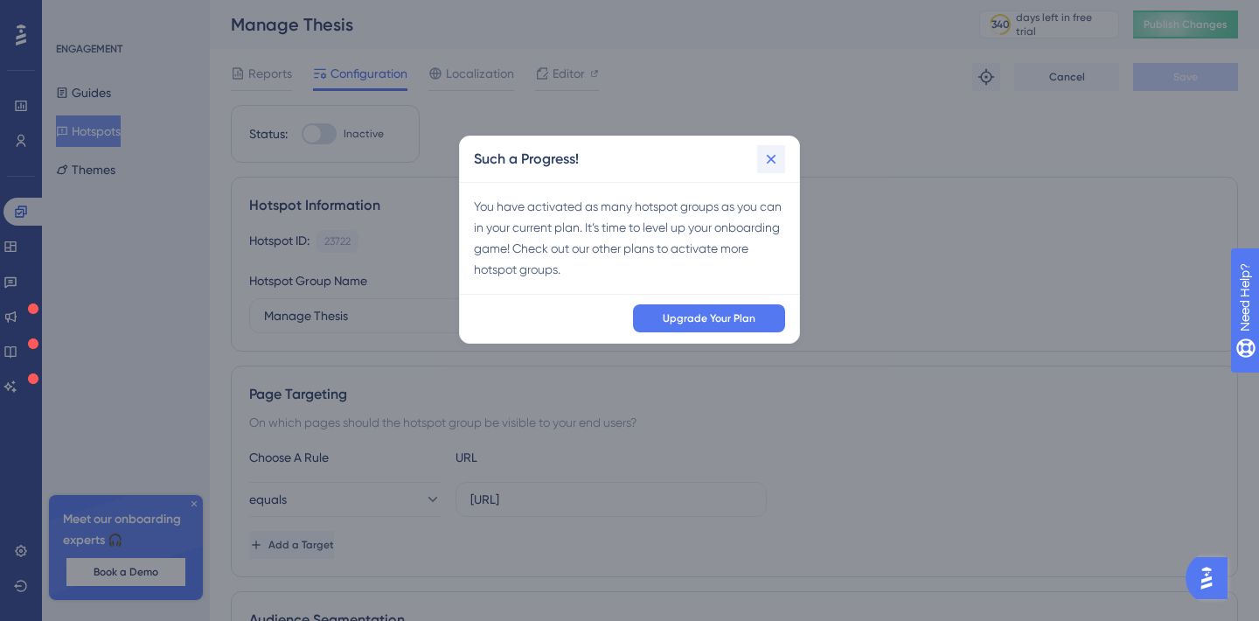
click at [774, 156] on icon at bounding box center [772, 160] width 10 height 10
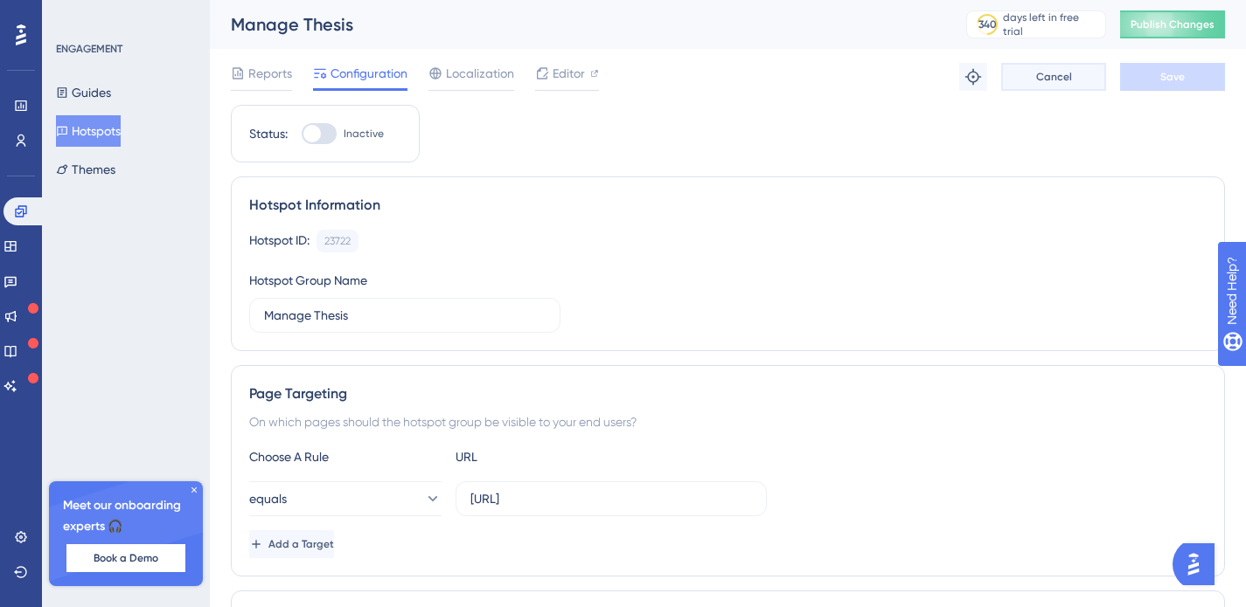
click at [1059, 71] on span "Cancel" at bounding box center [1054, 77] width 36 height 14
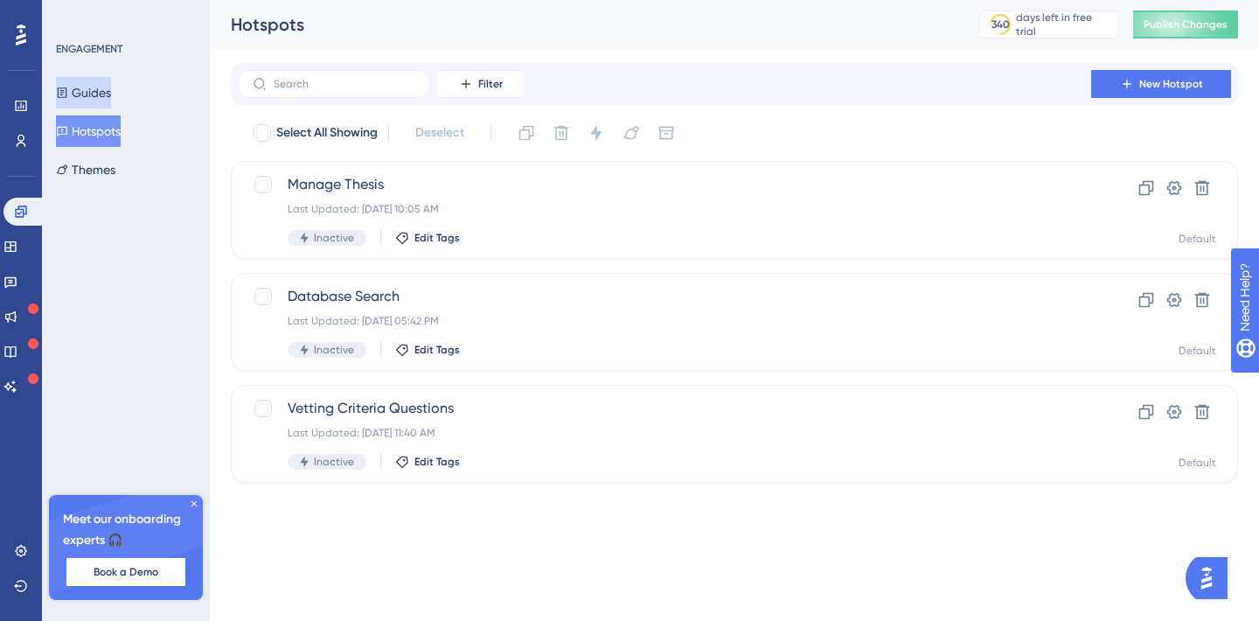
click at [110, 85] on button "Guides" at bounding box center [83, 92] width 55 height 31
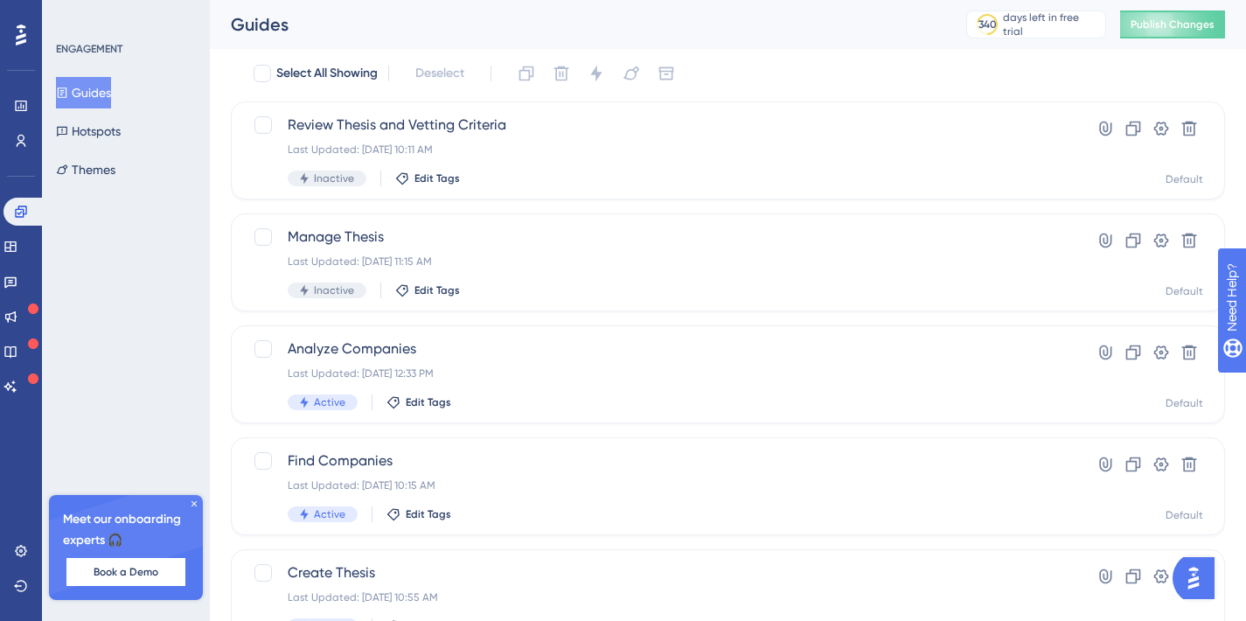
scroll to position [142, 0]
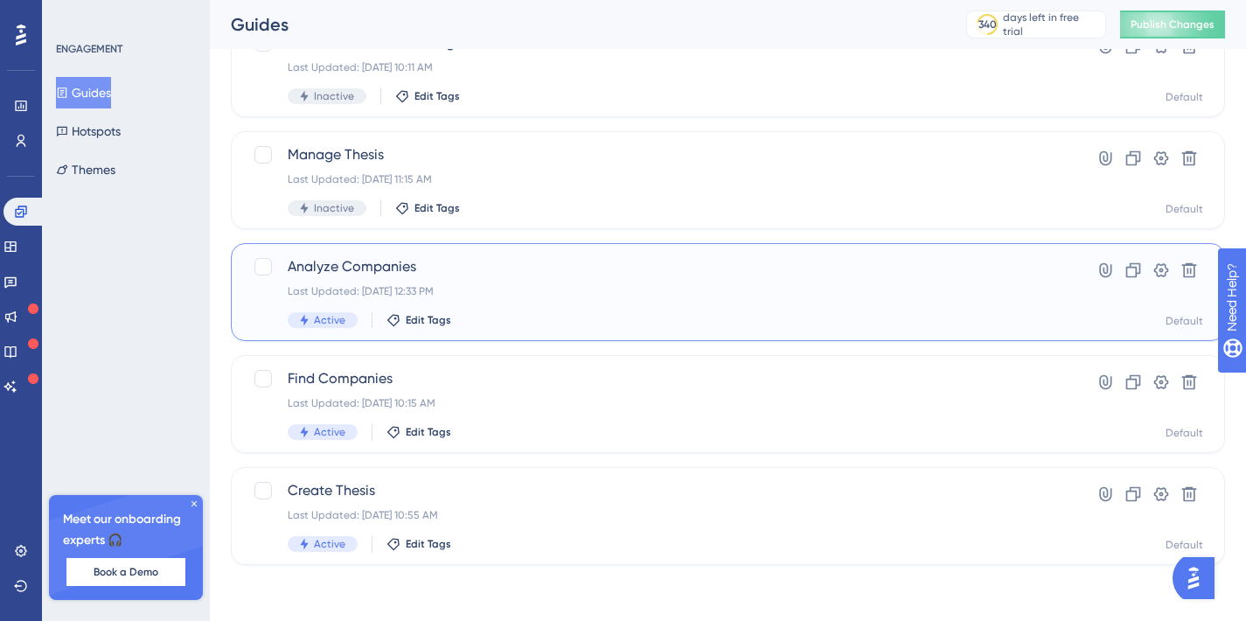
click at [518, 306] on div "Analyze Companies Last Updated: [DATE] 12:33 PM Active Edit Tags" at bounding box center [658, 292] width 740 height 72
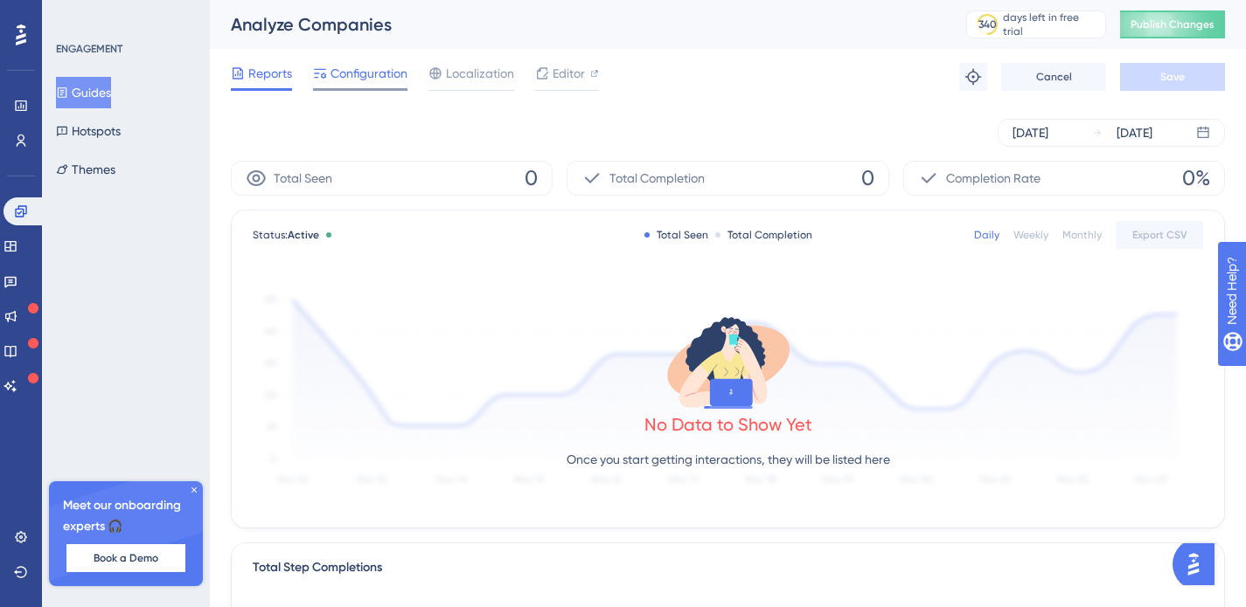
click at [376, 64] on span "Configuration" at bounding box center [368, 73] width 77 height 21
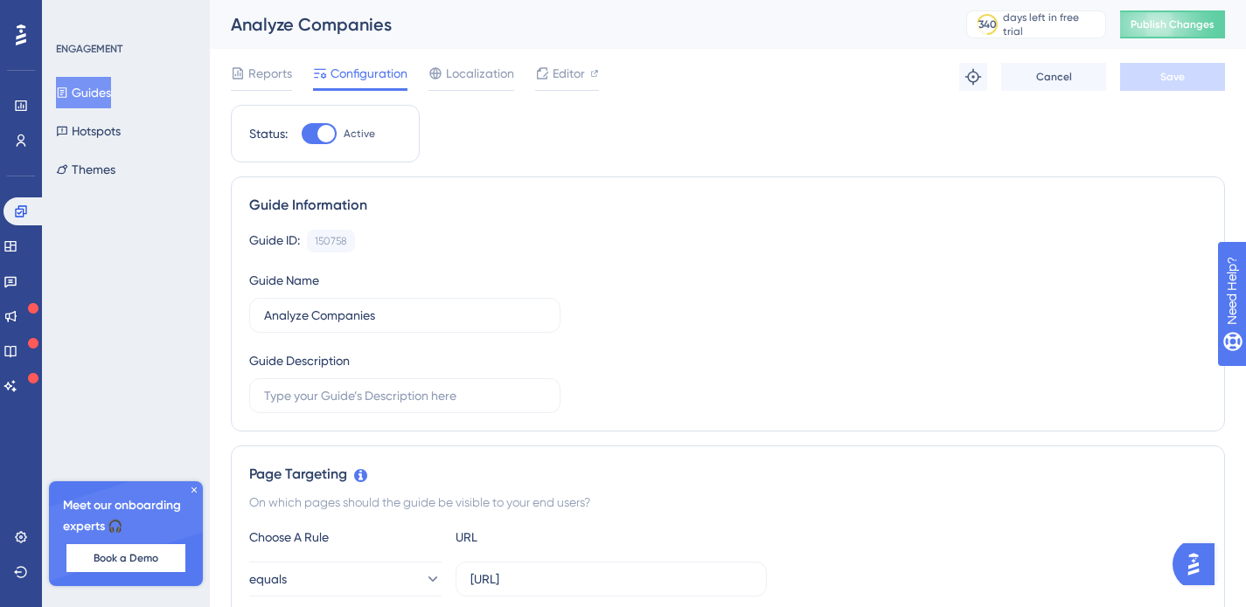
click at [322, 125] on div at bounding box center [325, 133] width 17 height 17
click at [302, 134] on input "Active" at bounding box center [301, 134] width 1 height 1
checkbox input "false"
click at [1178, 88] on button "Save" at bounding box center [1172, 77] width 105 height 28
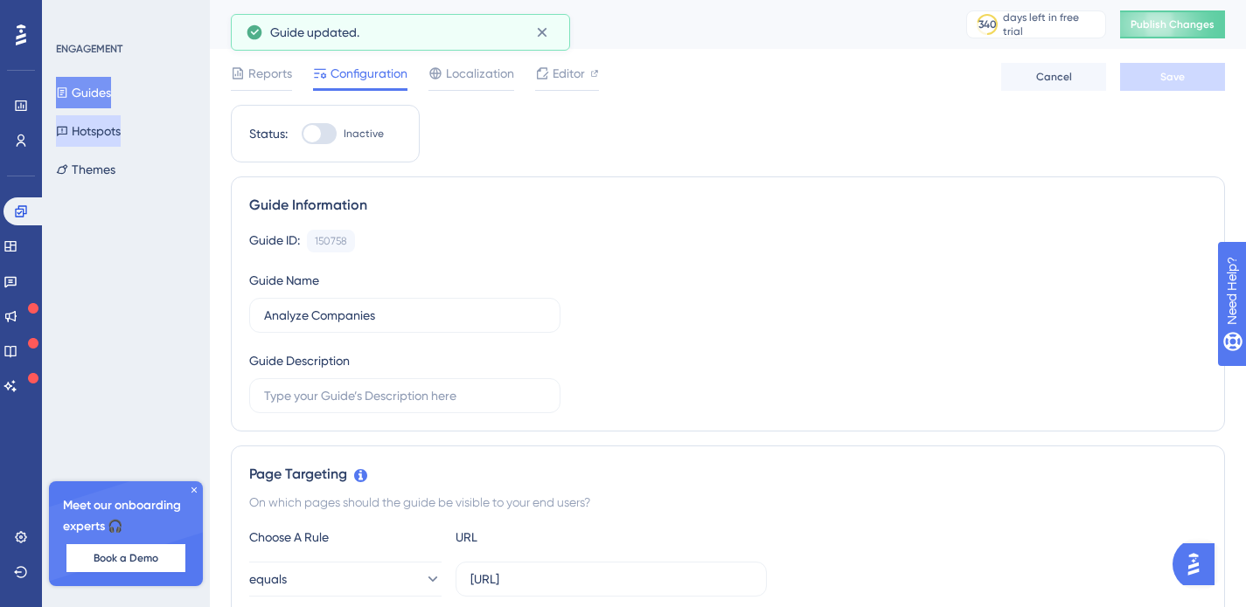
click at [121, 130] on button "Hotspots" at bounding box center [88, 130] width 65 height 31
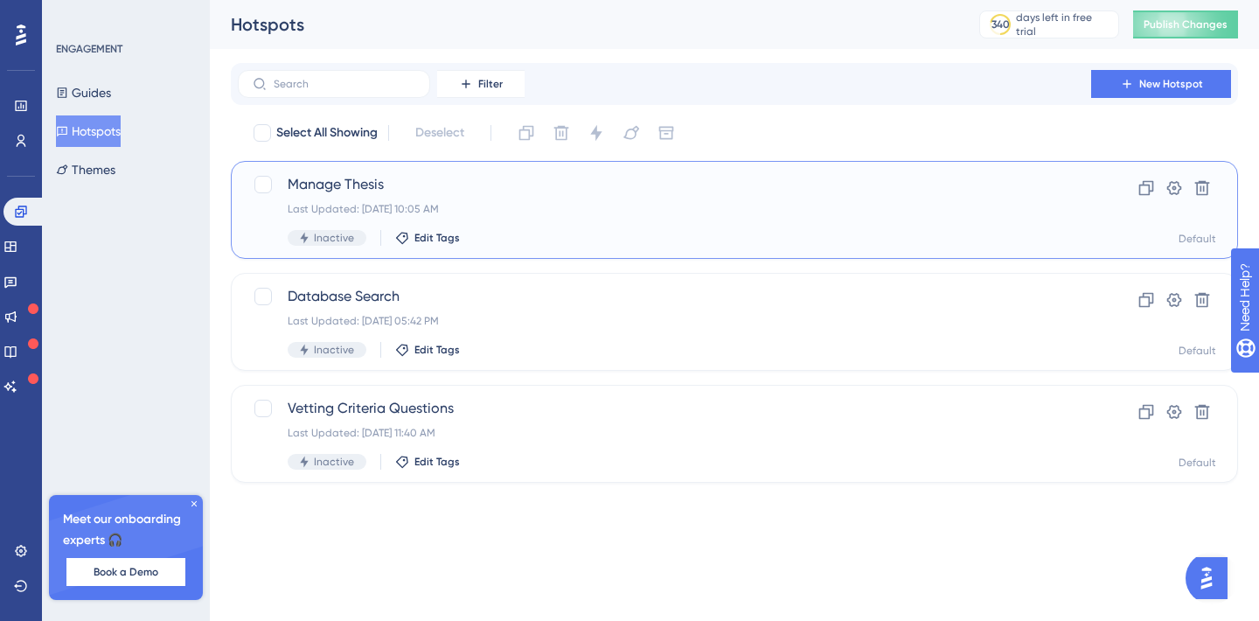
click at [498, 198] on div "Manage Thesis Last Updated: [DATE] 10:05 AM Inactive Edit Tags" at bounding box center [664, 210] width 753 height 72
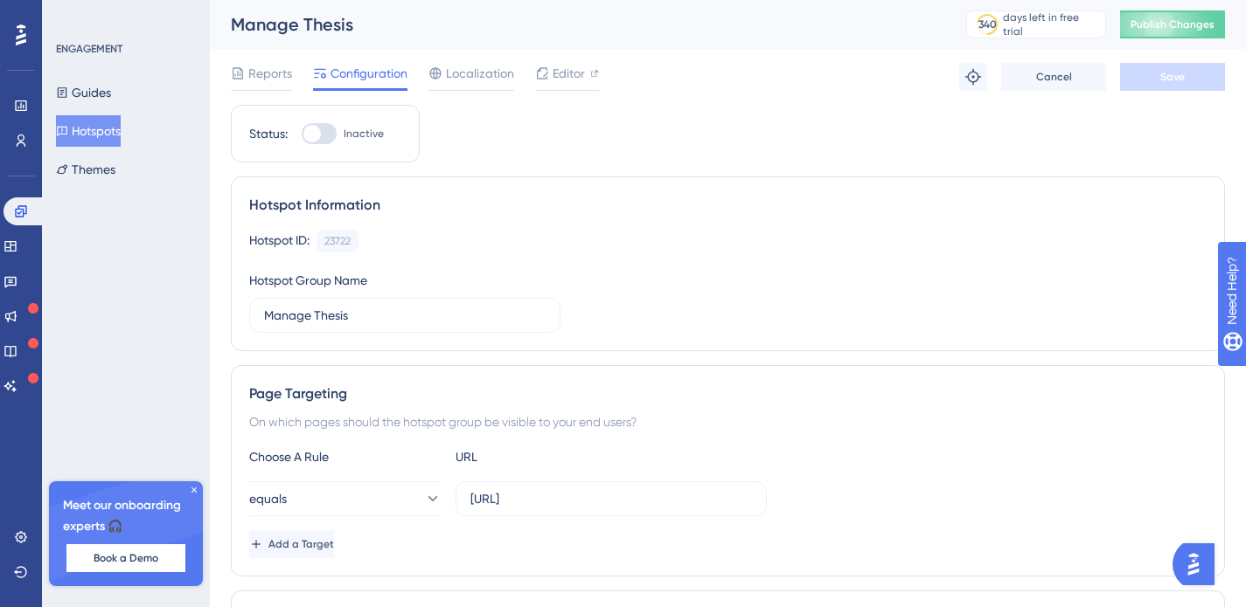
click at [320, 128] on div at bounding box center [319, 133] width 35 height 21
click at [302, 134] on input "Inactive" at bounding box center [301, 134] width 1 height 1
checkbox input "false"
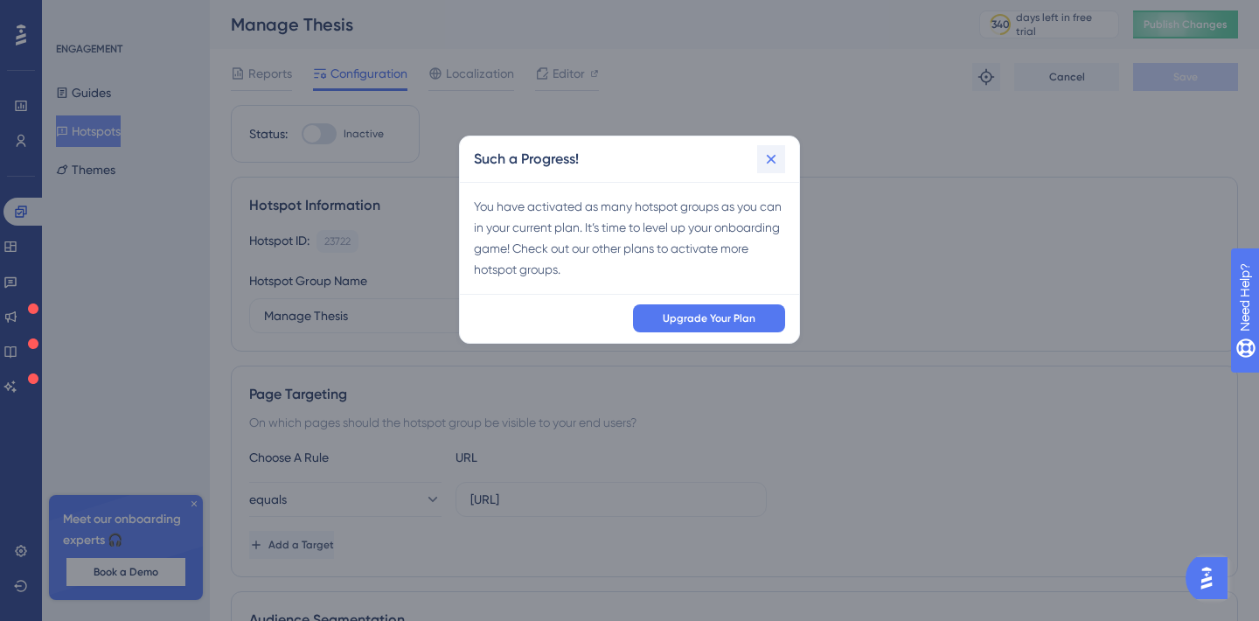
click at [773, 163] on icon at bounding box center [770, 158] width 17 height 17
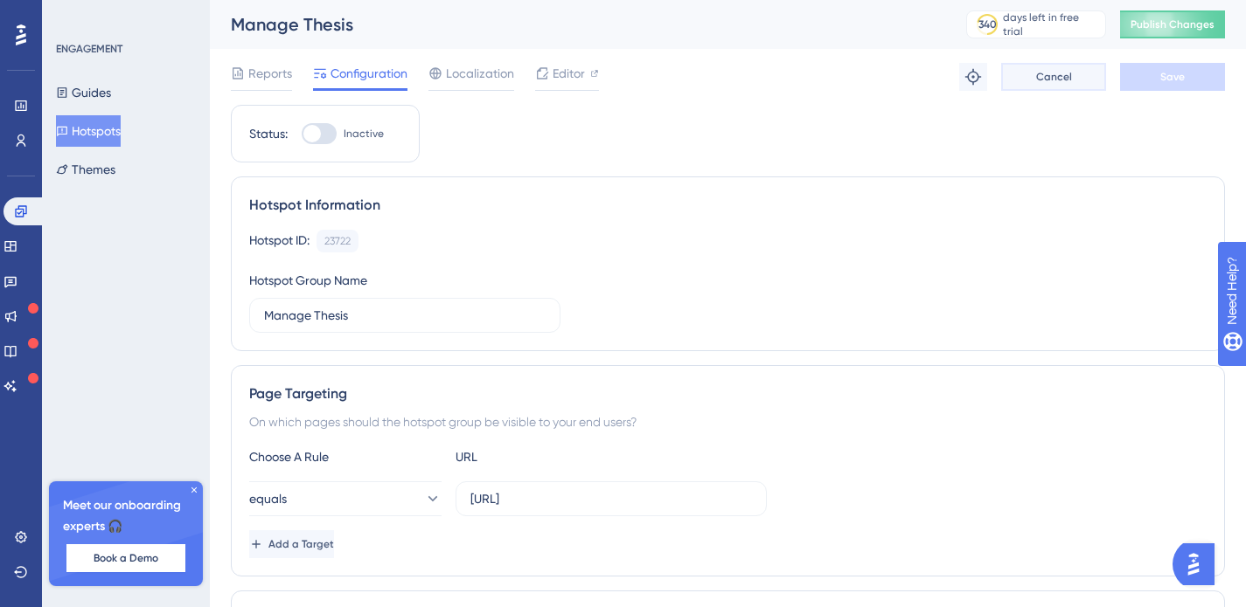
click at [1038, 73] on span "Cancel" at bounding box center [1054, 77] width 36 height 14
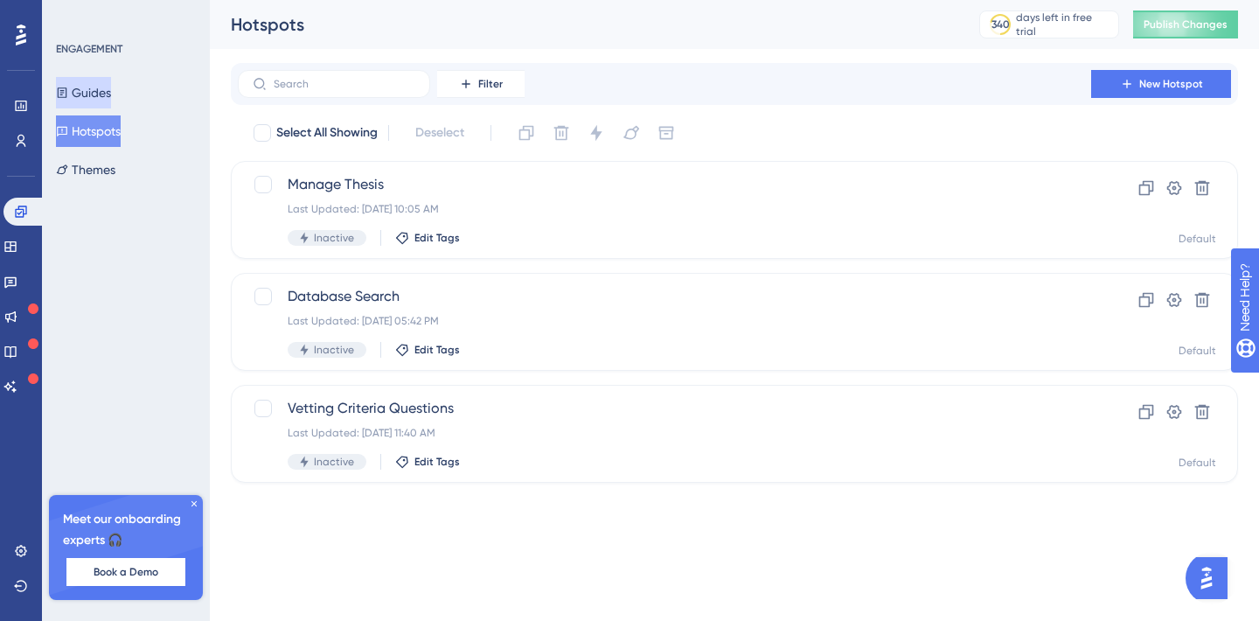
click at [111, 91] on button "Guides" at bounding box center [83, 92] width 55 height 31
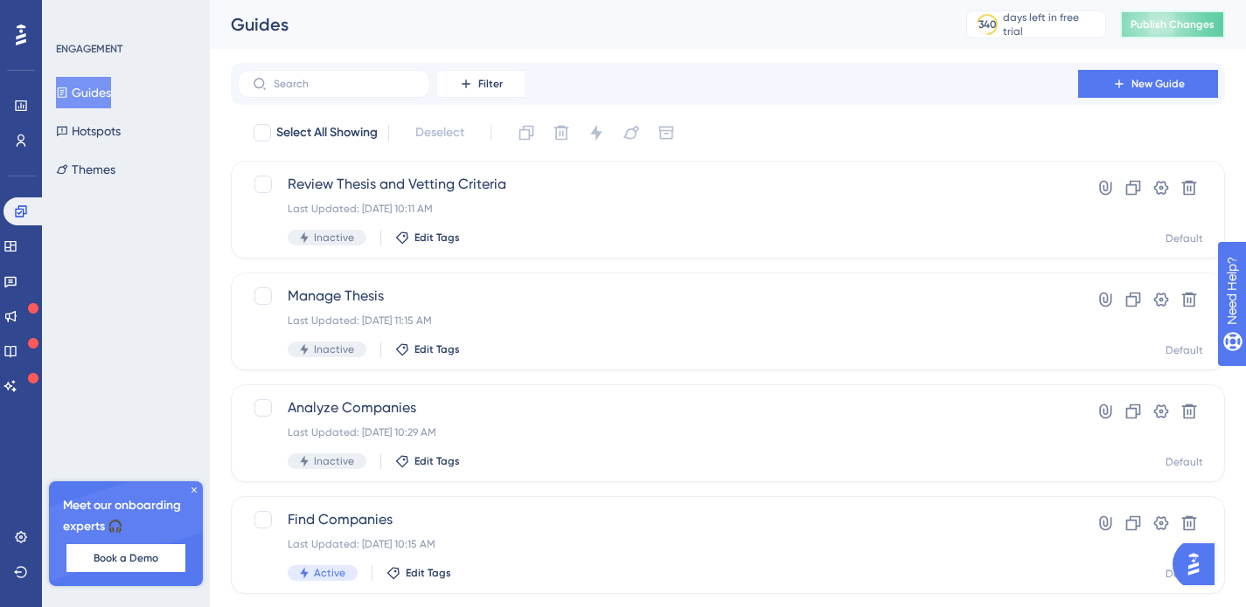
click at [1185, 24] on span "Publish Changes" at bounding box center [1172, 24] width 84 height 14
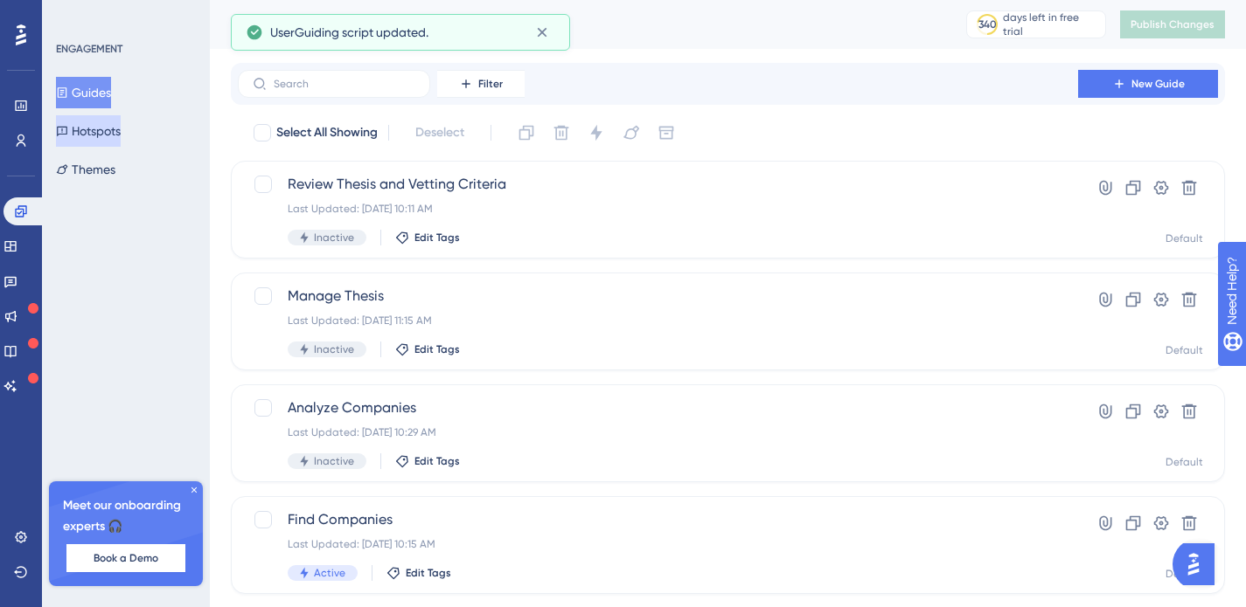
click at [111, 135] on button "Hotspots" at bounding box center [88, 130] width 65 height 31
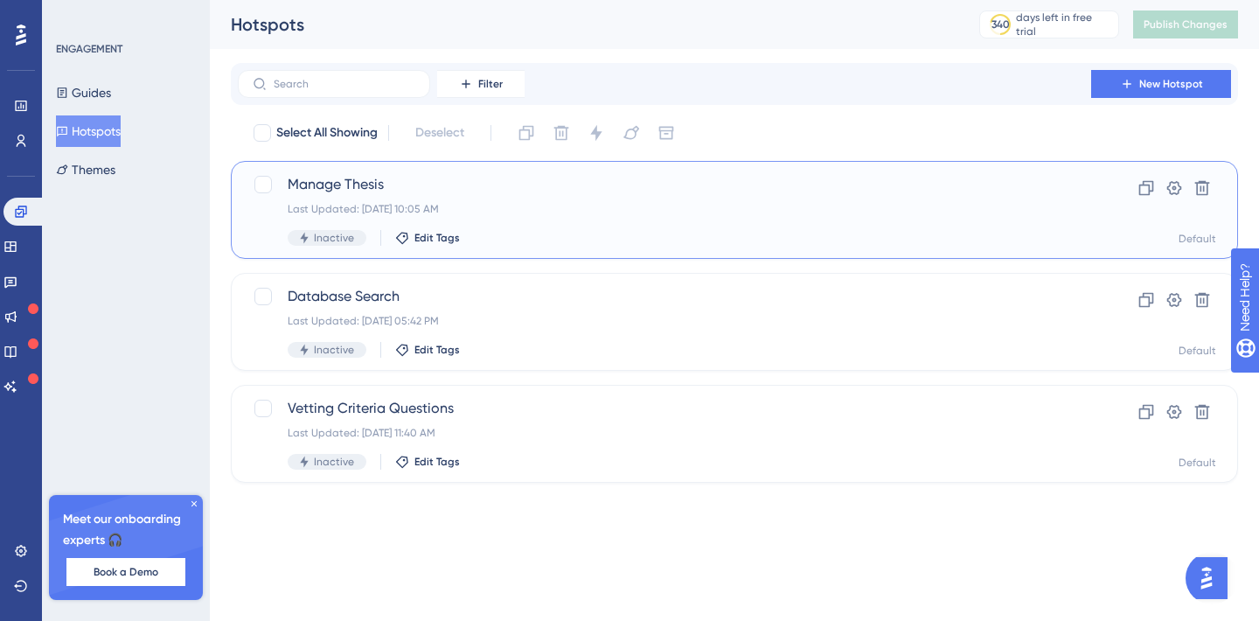
click at [579, 228] on div "Manage Thesis Last Updated: [DATE] 10:05 AM Inactive Edit Tags" at bounding box center [664, 210] width 753 height 72
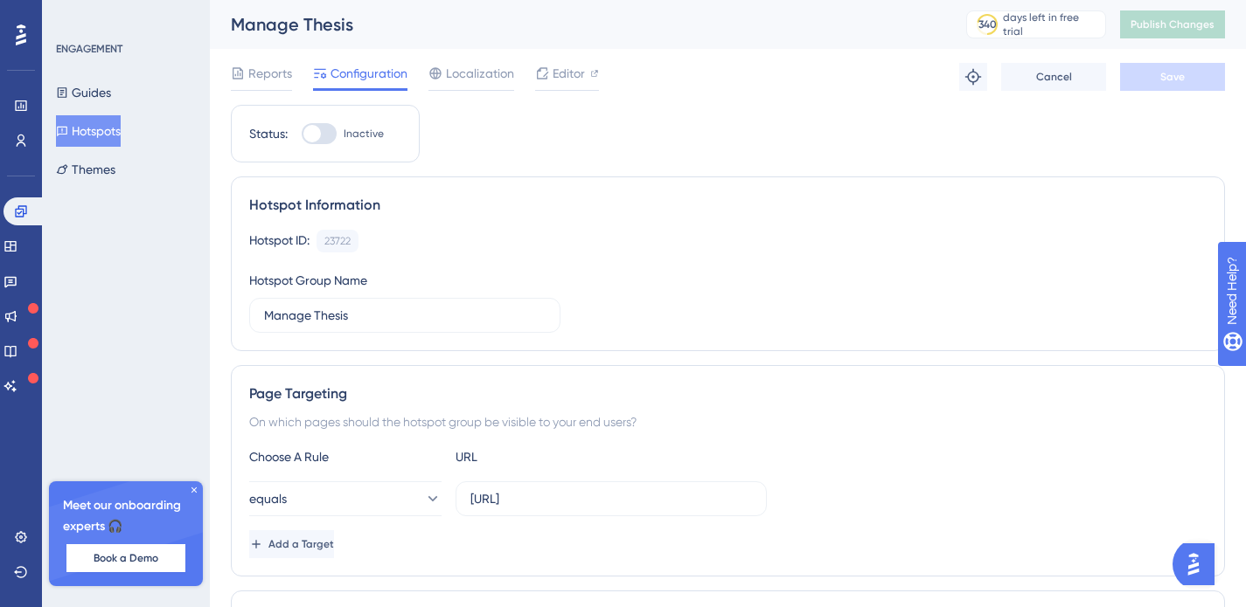
click at [320, 129] on div at bounding box center [311, 133] width 17 height 17
click at [302, 134] on input "Inactive" at bounding box center [301, 134] width 1 height 1
checkbox input "false"
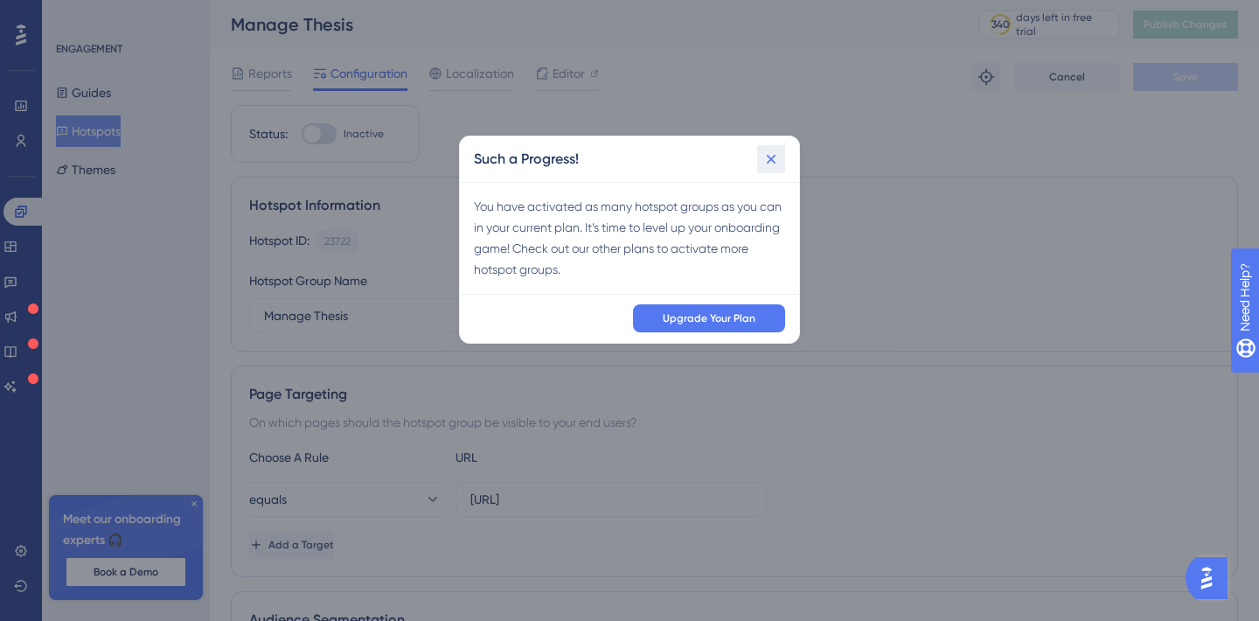
click at [774, 156] on icon at bounding box center [772, 160] width 10 height 10
